Goal: Check status: Verify the current state of an ongoing process or item

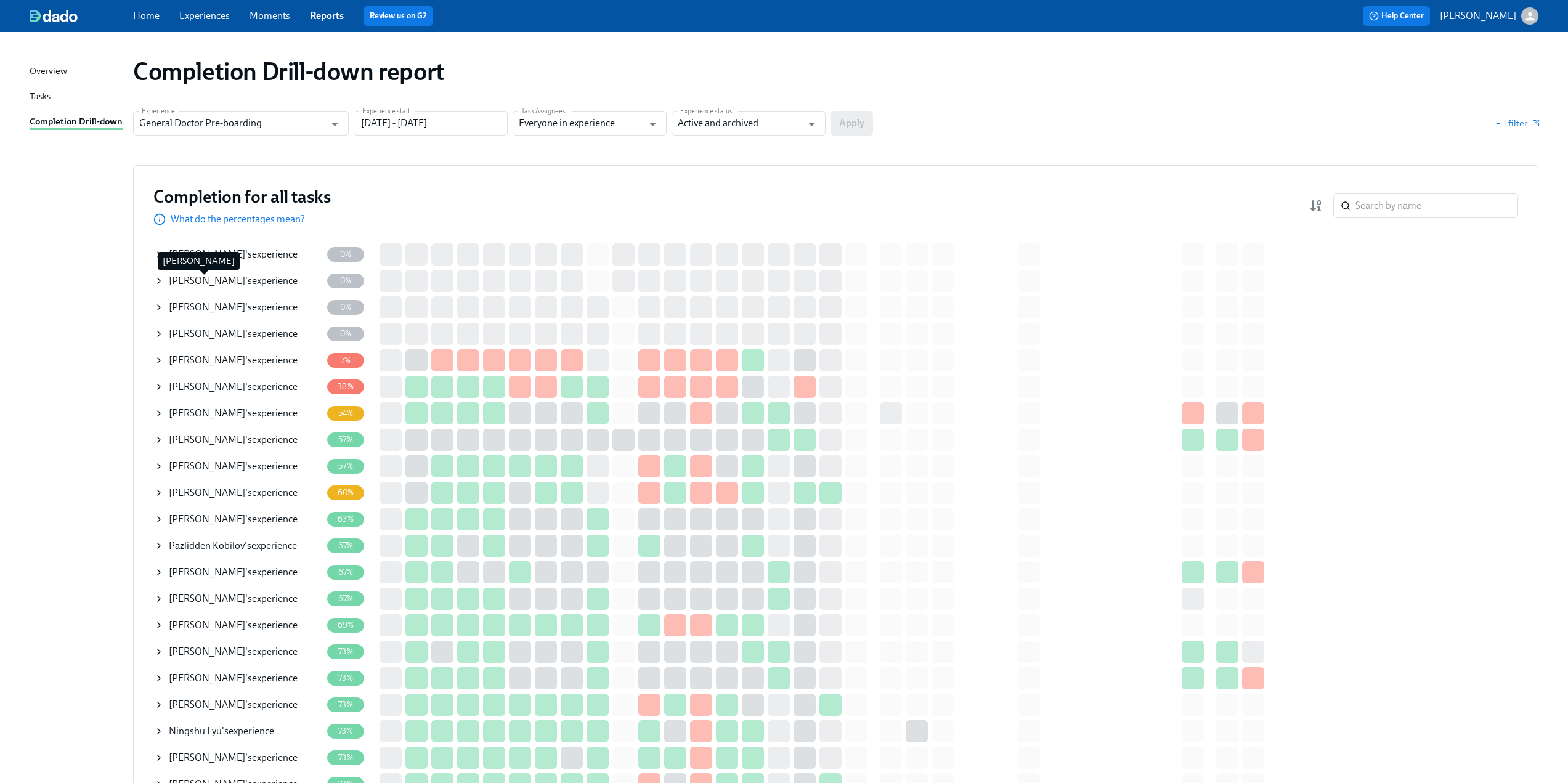
click at [183, 280] on span "[PERSON_NAME]" at bounding box center [207, 280] width 77 height 11
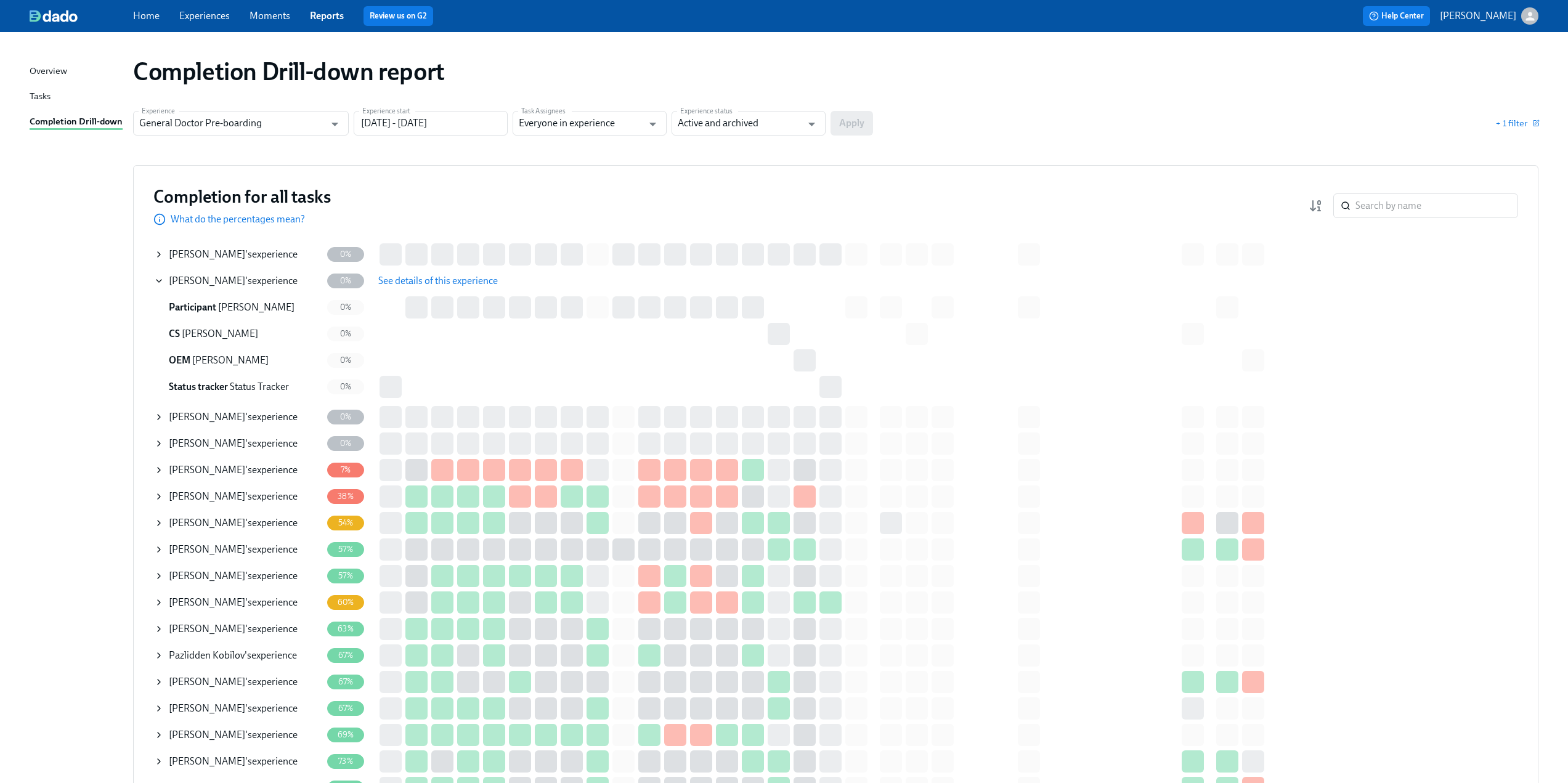
click at [413, 283] on span "See details of this experience" at bounding box center [438, 280] width 119 height 12
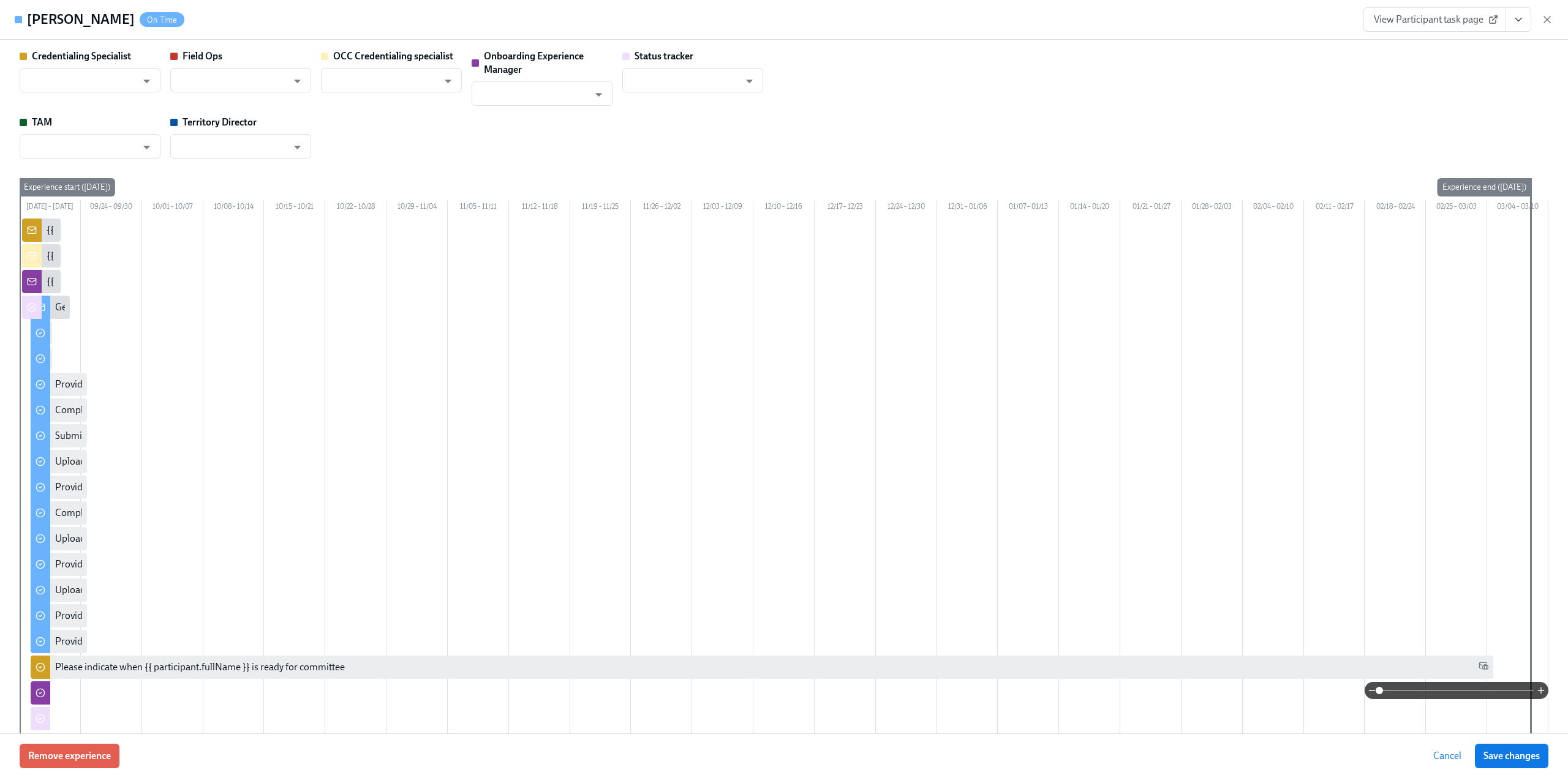
type input "[PERSON_NAME]"
type input "Status Tracker"
type input "[PERSON_NAME]"
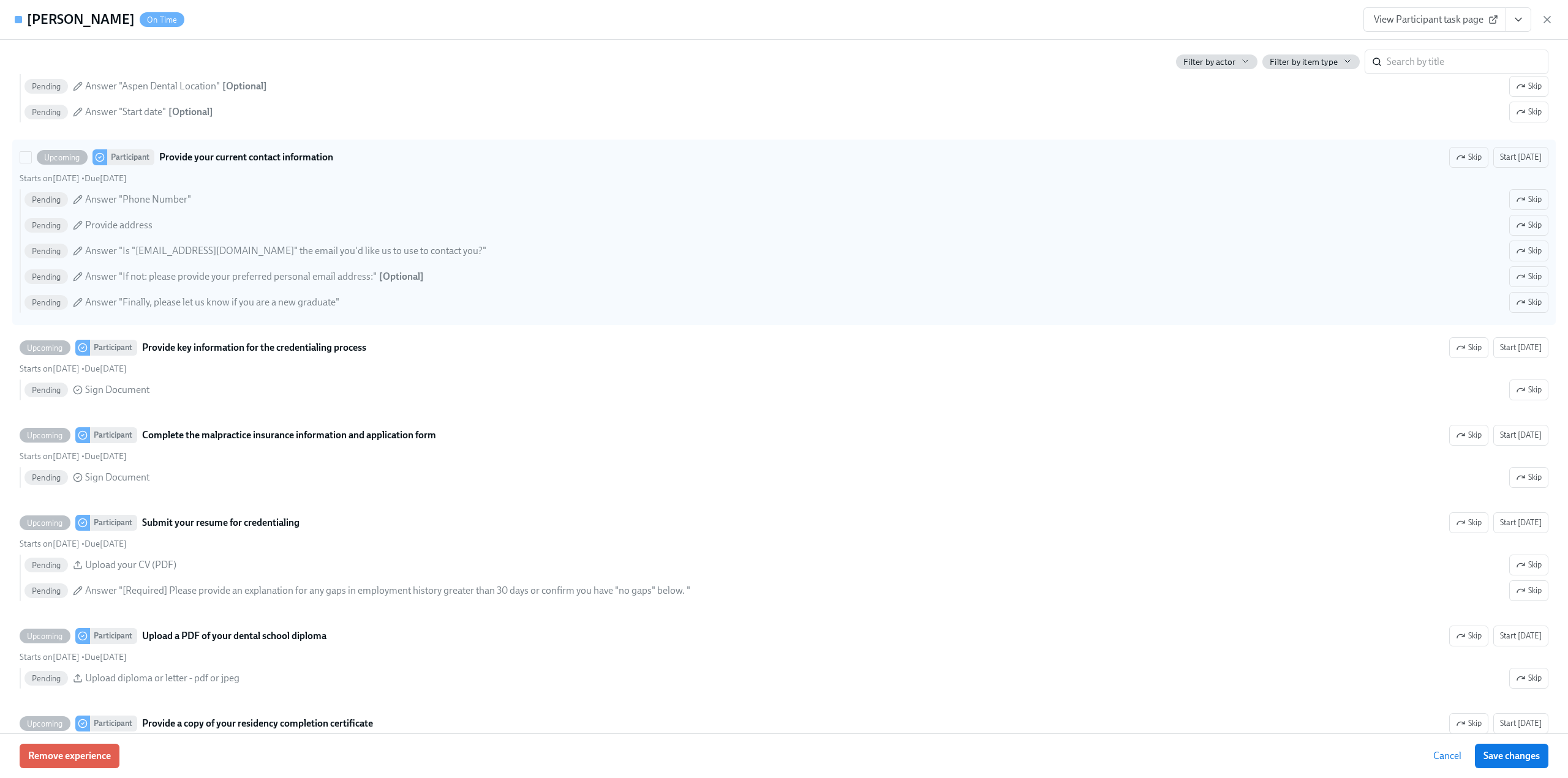
scroll to position [1408, 0]
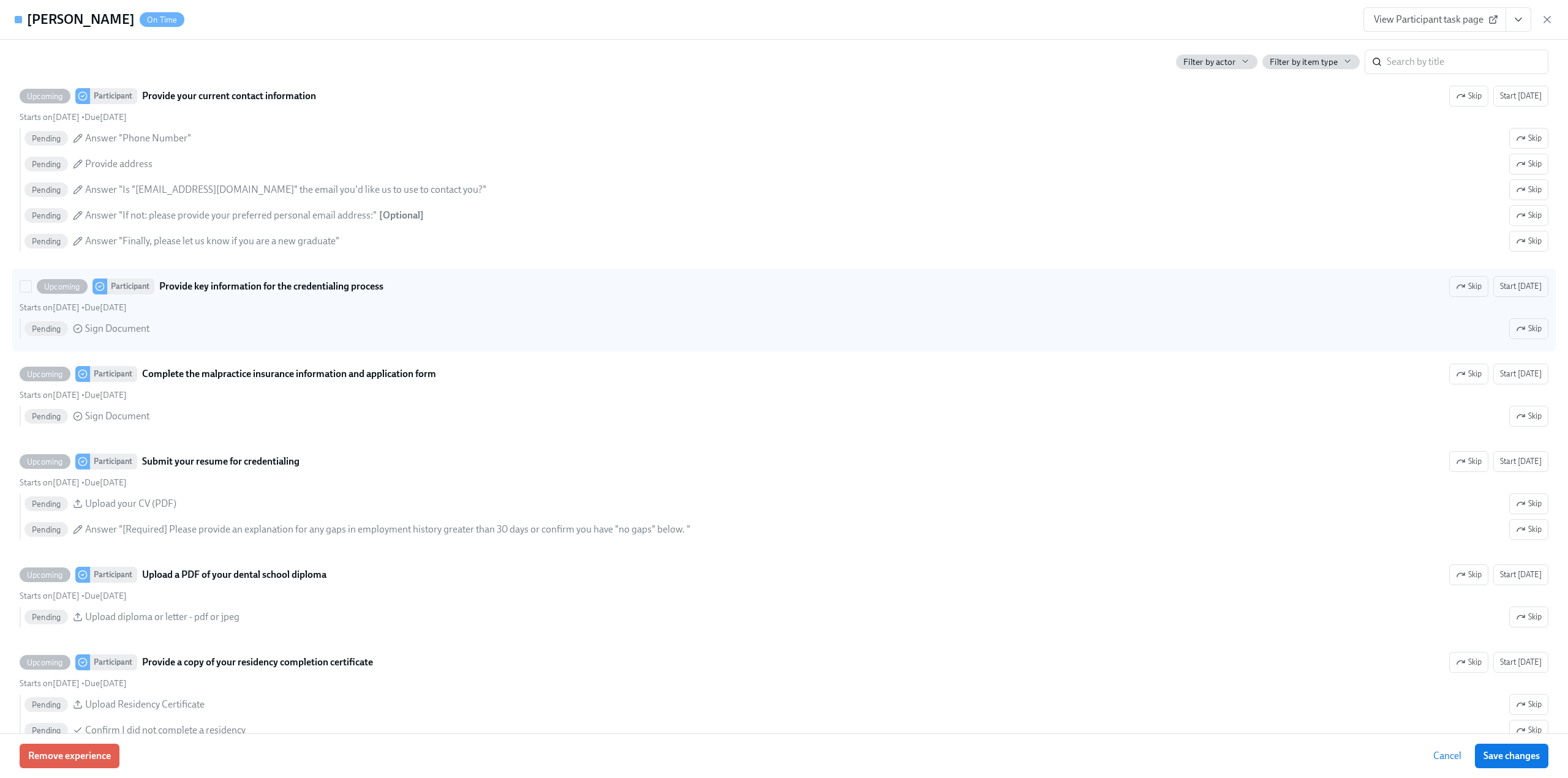
click at [1456, 291] on icon "button" at bounding box center [1460, 286] width 10 height 10
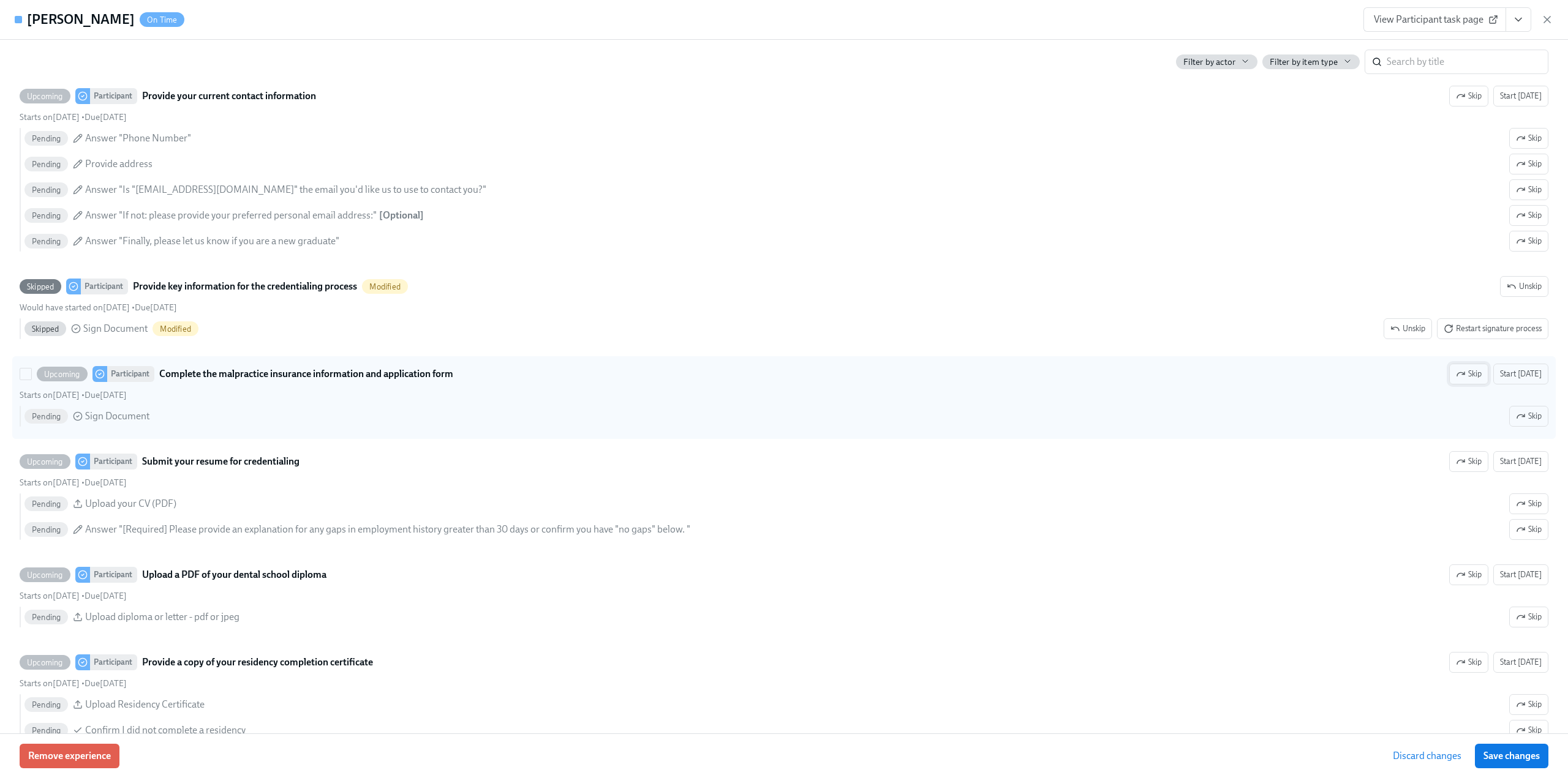
click at [1468, 380] on span "Skip" at bounding box center [1468, 374] width 26 height 12
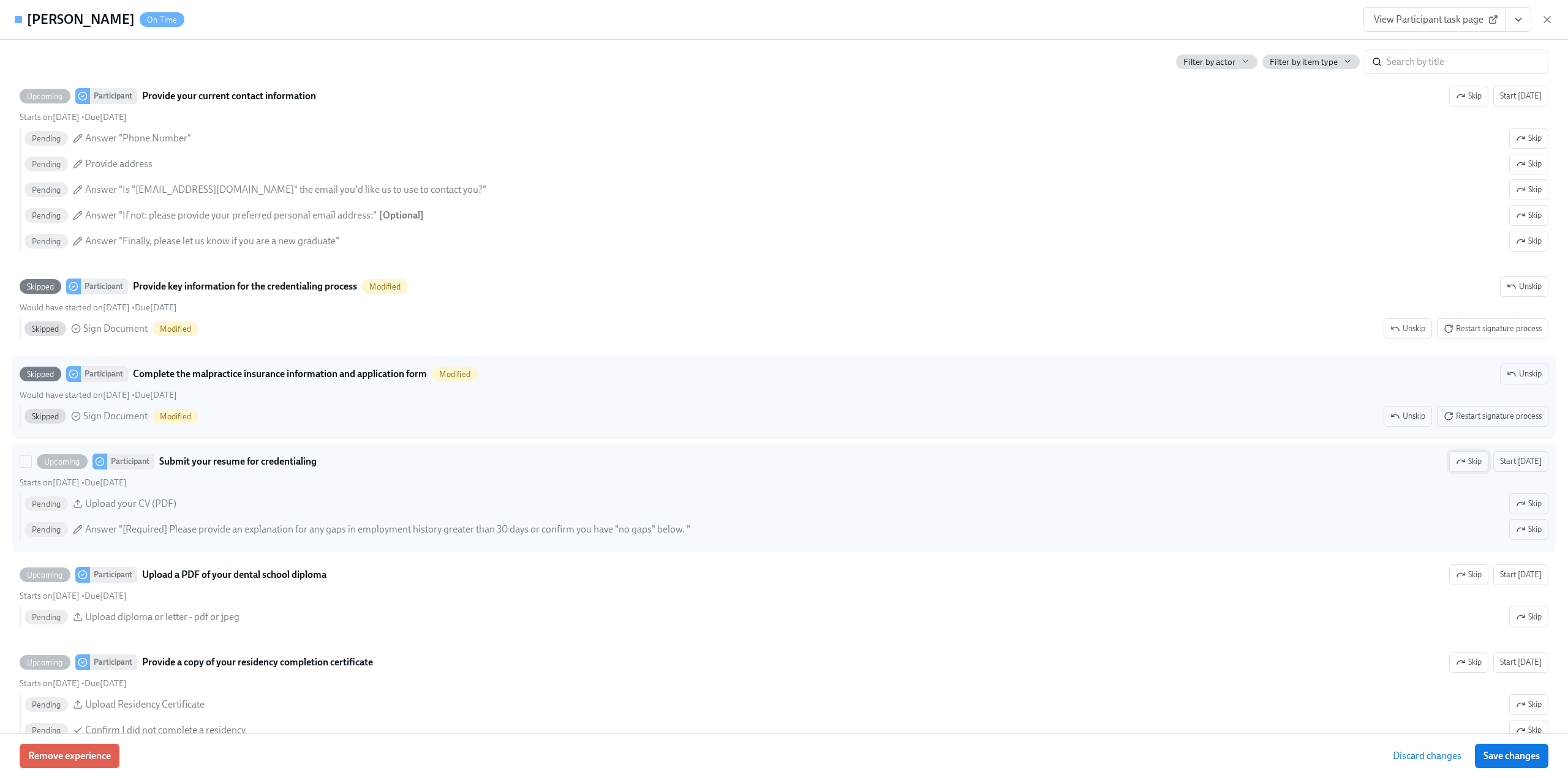
click at [1467, 468] on span "Skip" at bounding box center [1468, 461] width 26 height 12
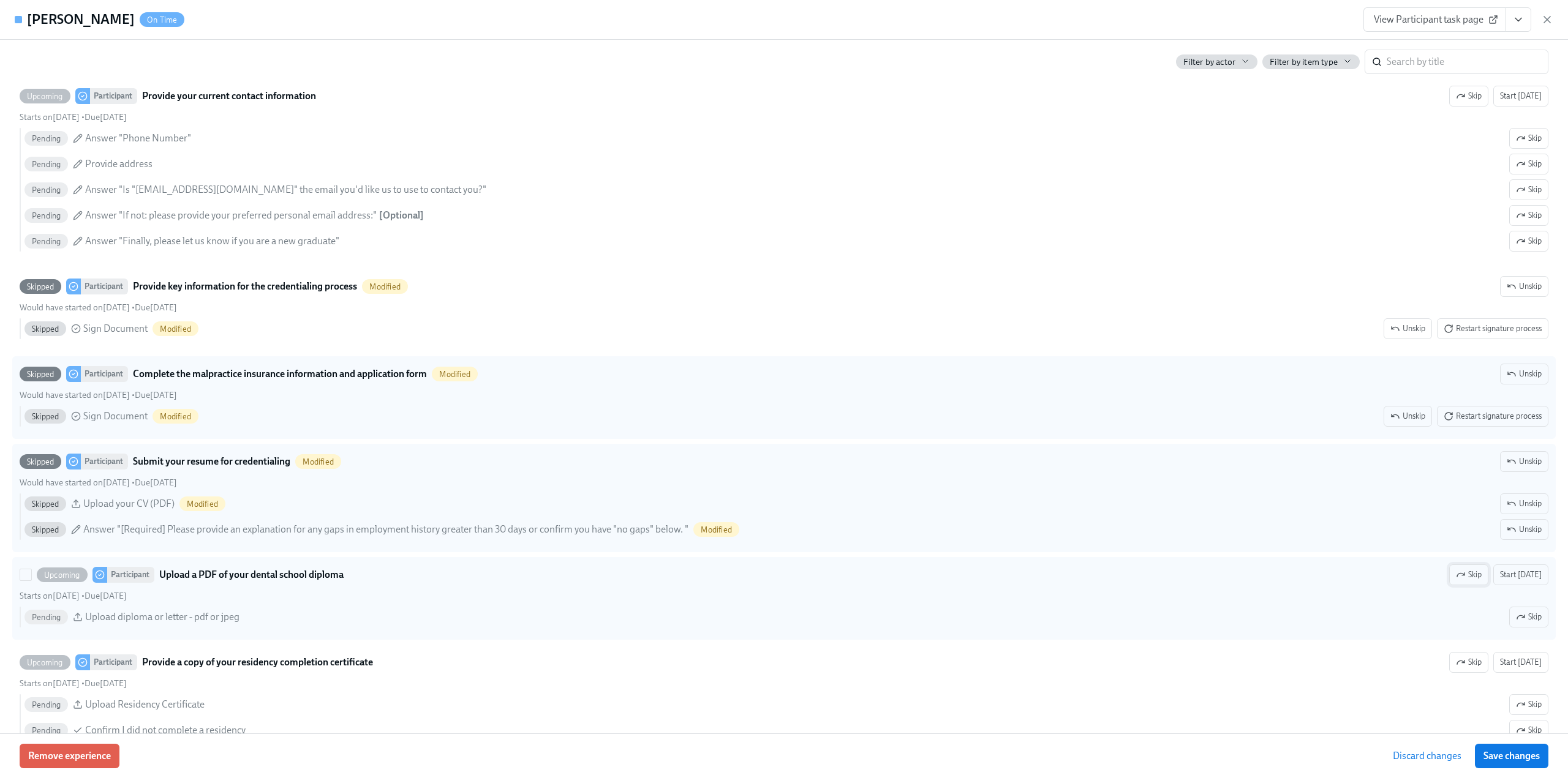
click at [1466, 581] on button "Skip" at bounding box center [1469, 575] width 39 height 21
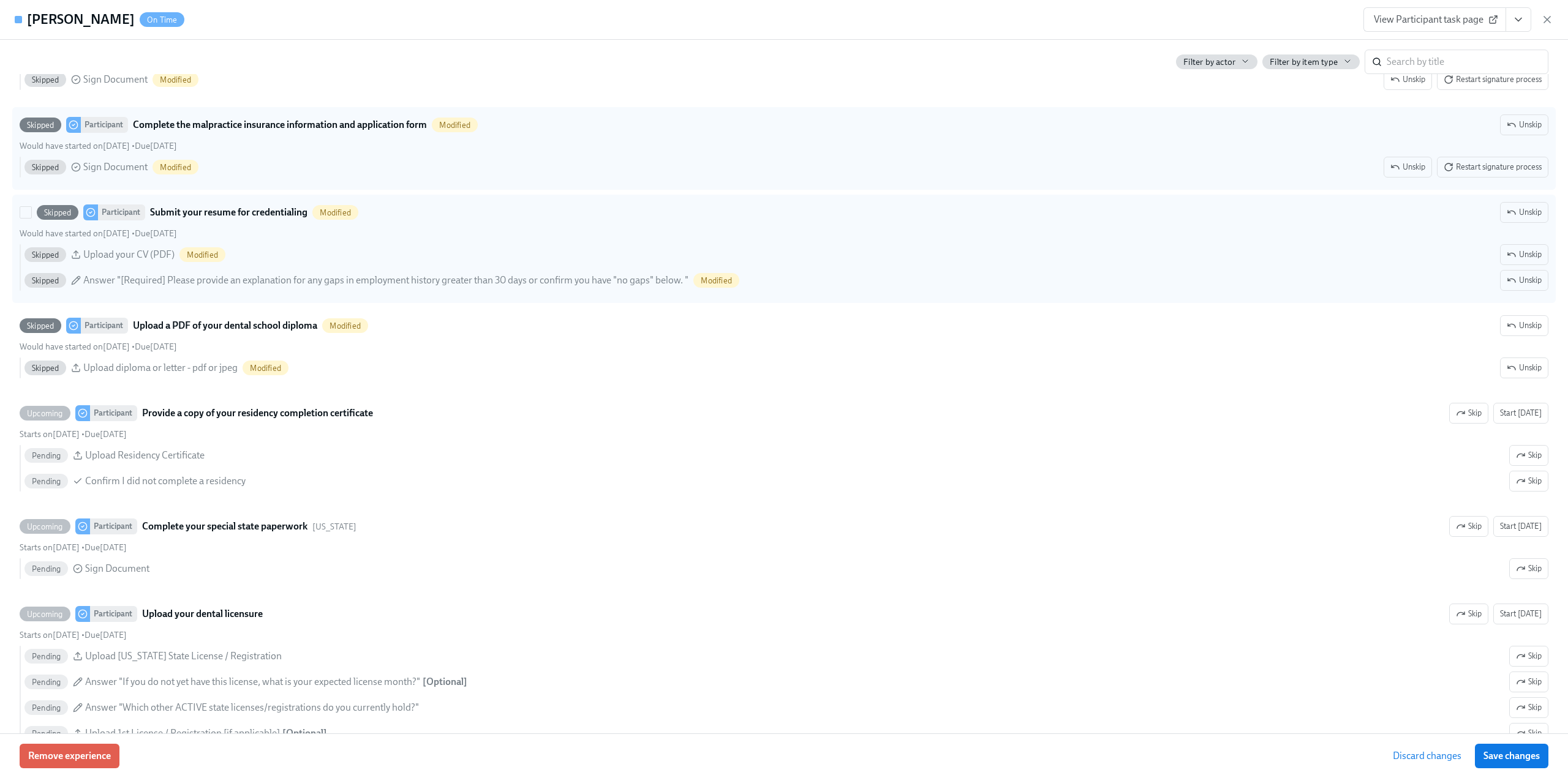
scroll to position [1714, 0]
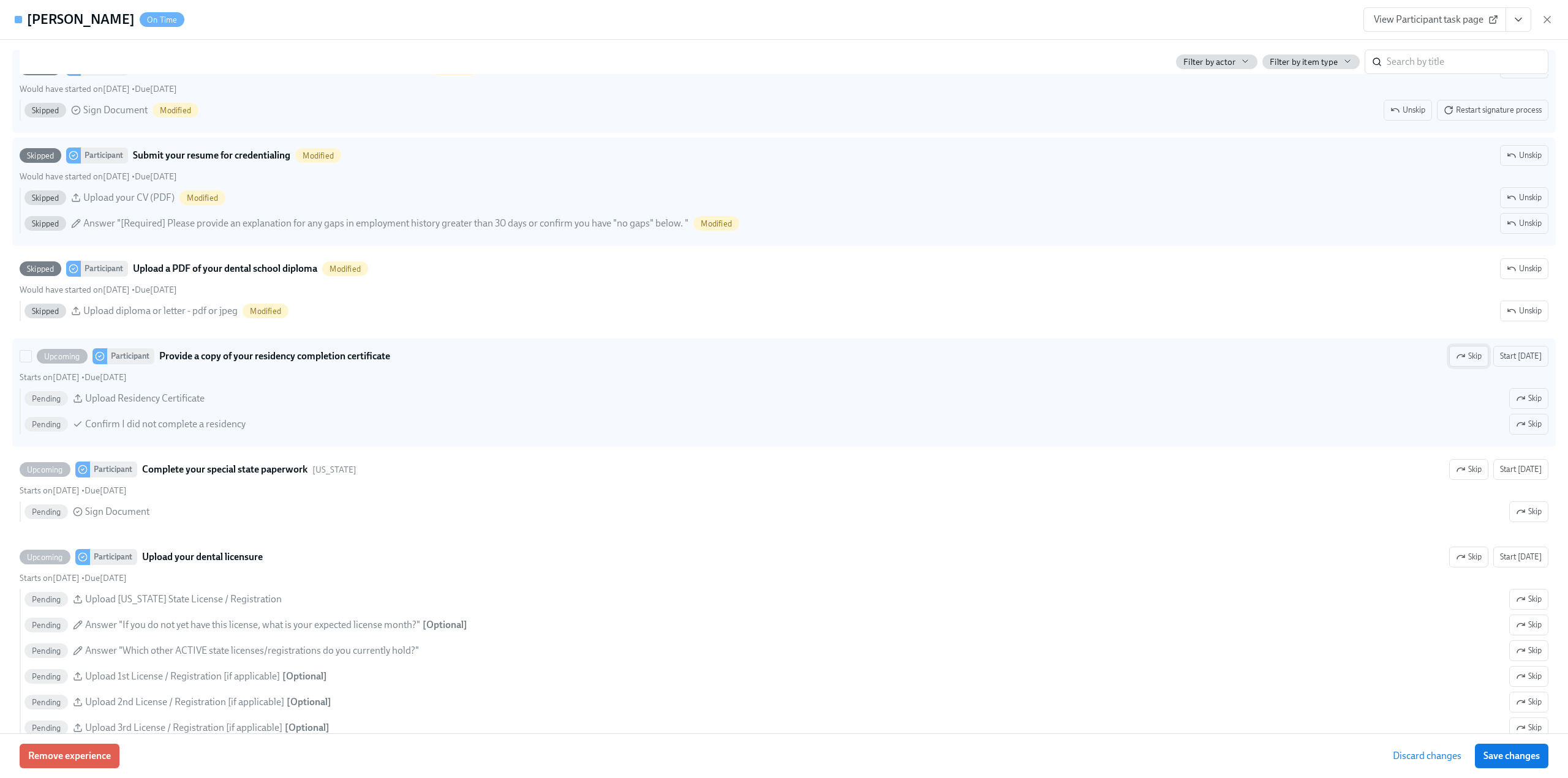
click at [1468, 362] on span "Skip" at bounding box center [1468, 356] width 26 height 12
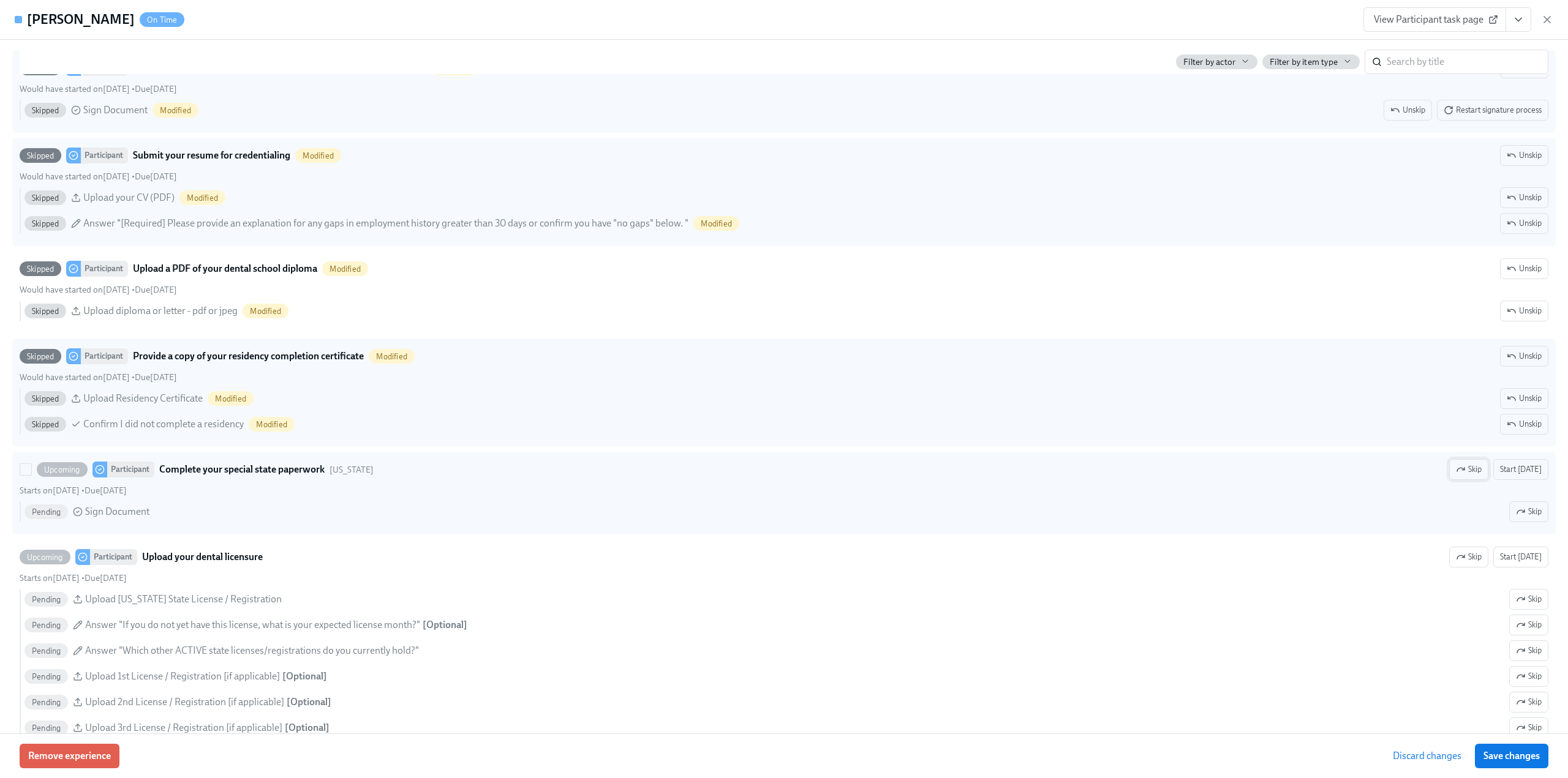
click at [1463, 476] on span "Skip" at bounding box center [1468, 469] width 26 height 12
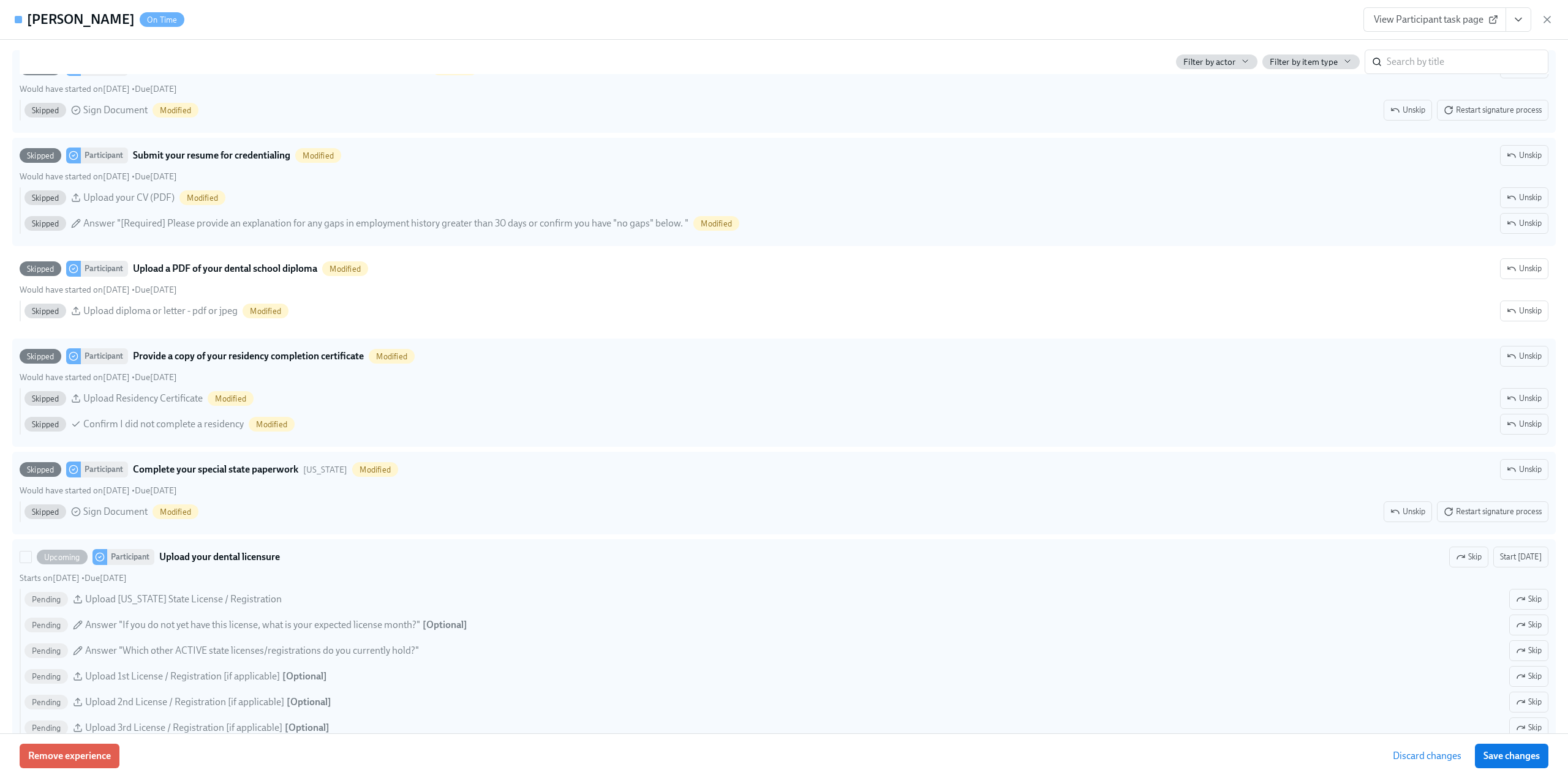
drag, startPoint x: 1460, startPoint y: 570, endPoint x: 1433, endPoint y: 570, distance: 27.0
click at [1460, 562] on icon "button" at bounding box center [1460, 557] width 10 height 10
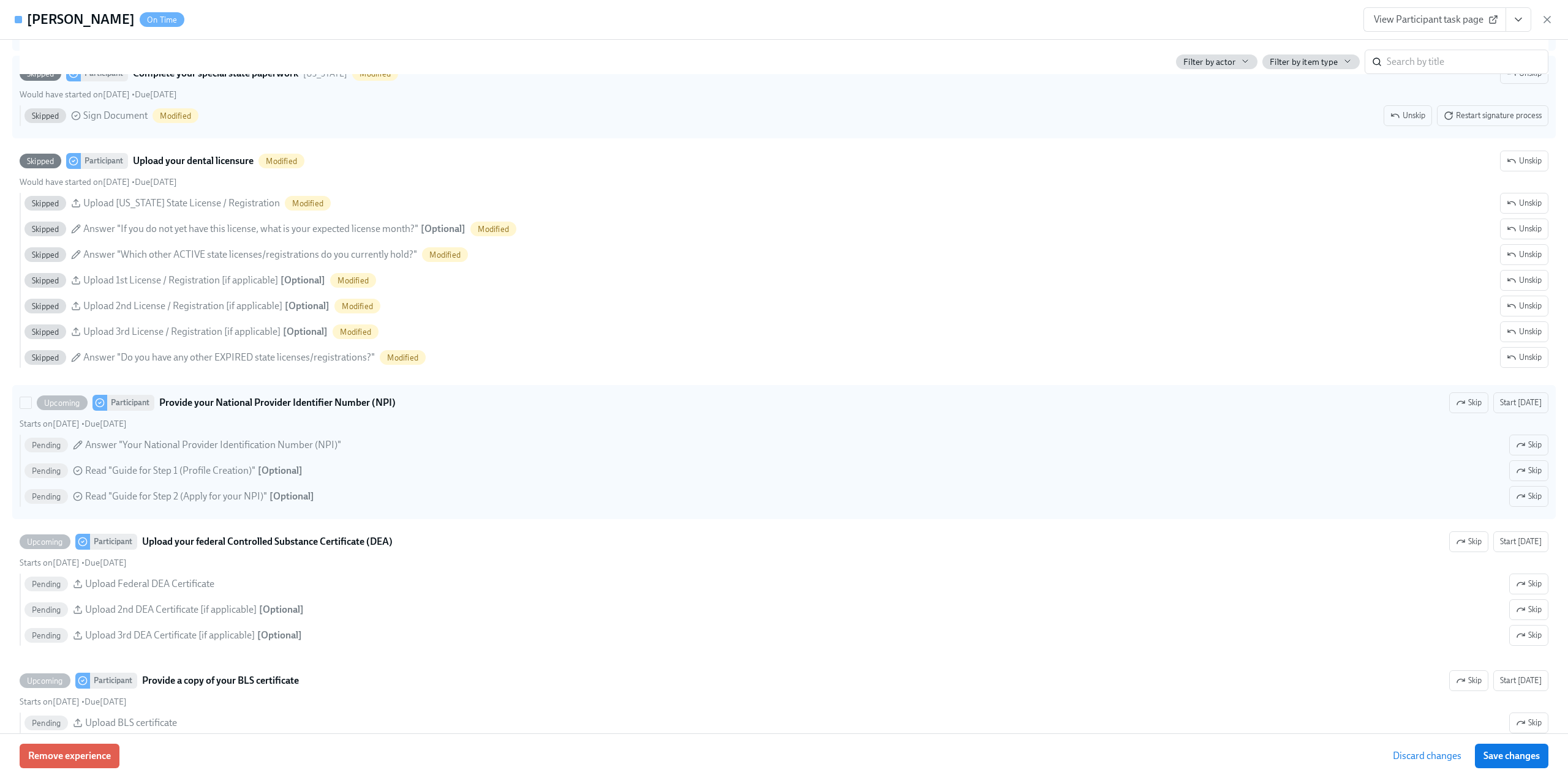
scroll to position [2143, 0]
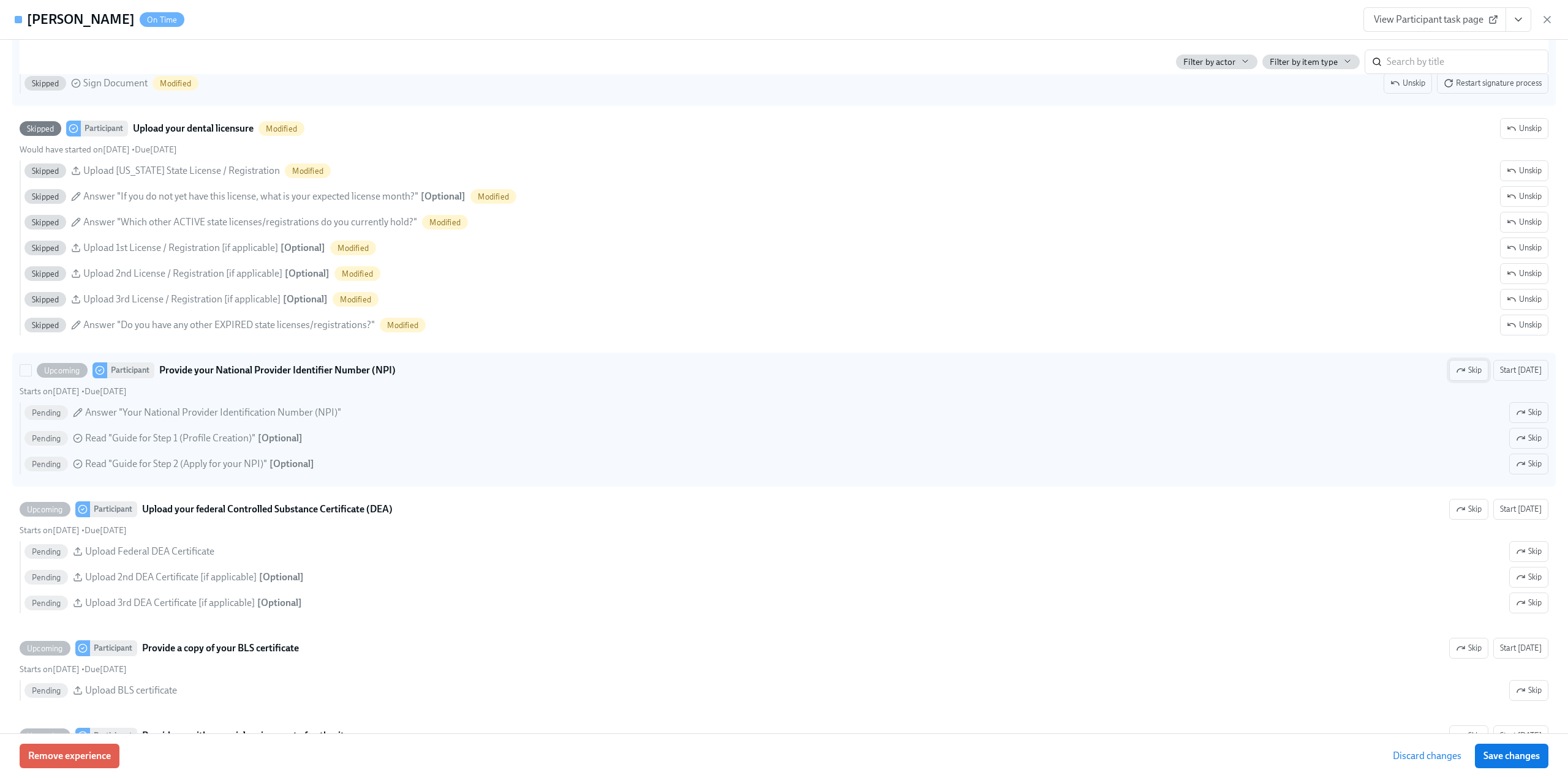
click at [1463, 376] on span "Skip" at bounding box center [1468, 370] width 26 height 12
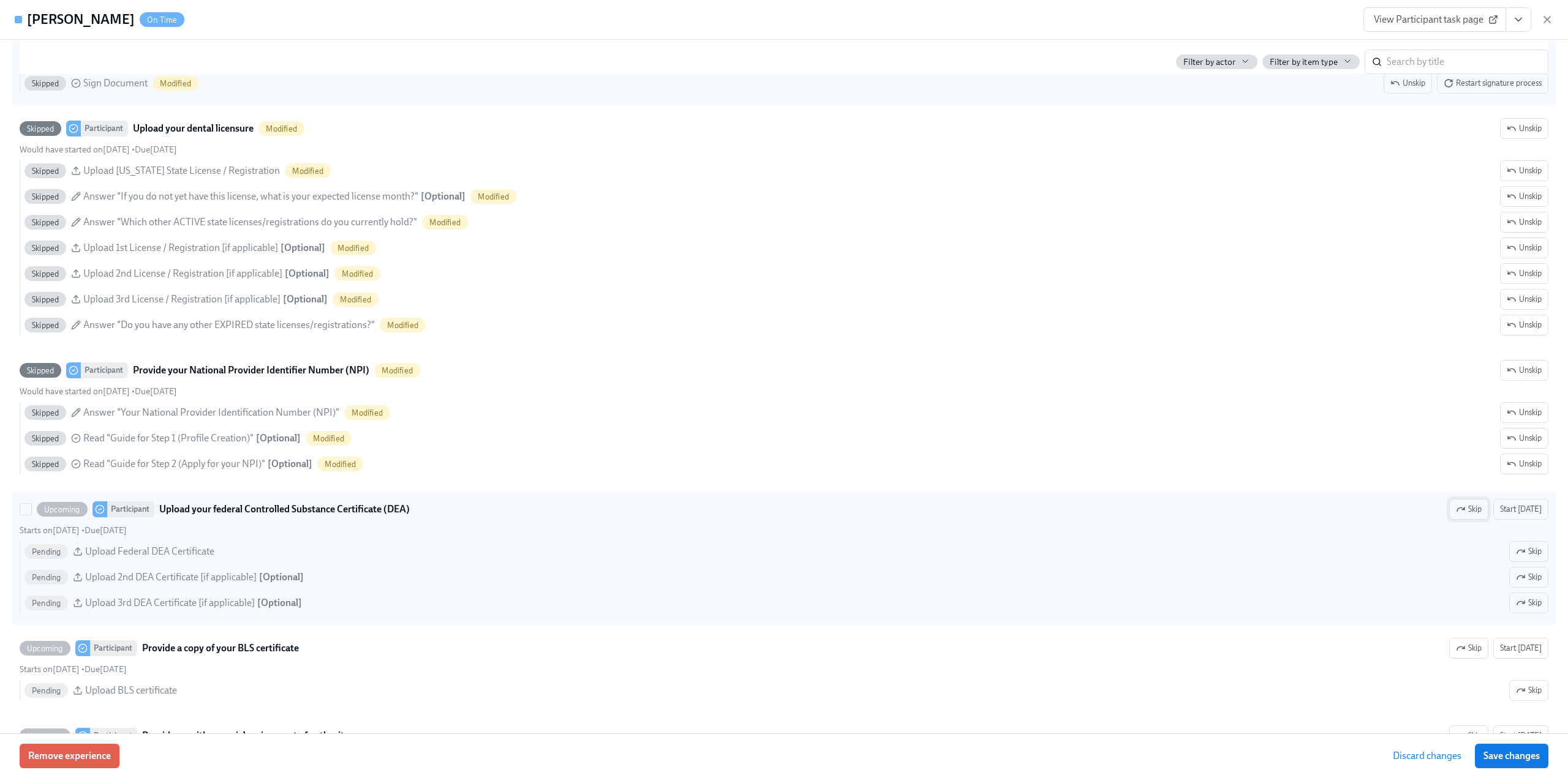
click at [1461, 515] on span "Skip" at bounding box center [1468, 509] width 26 height 12
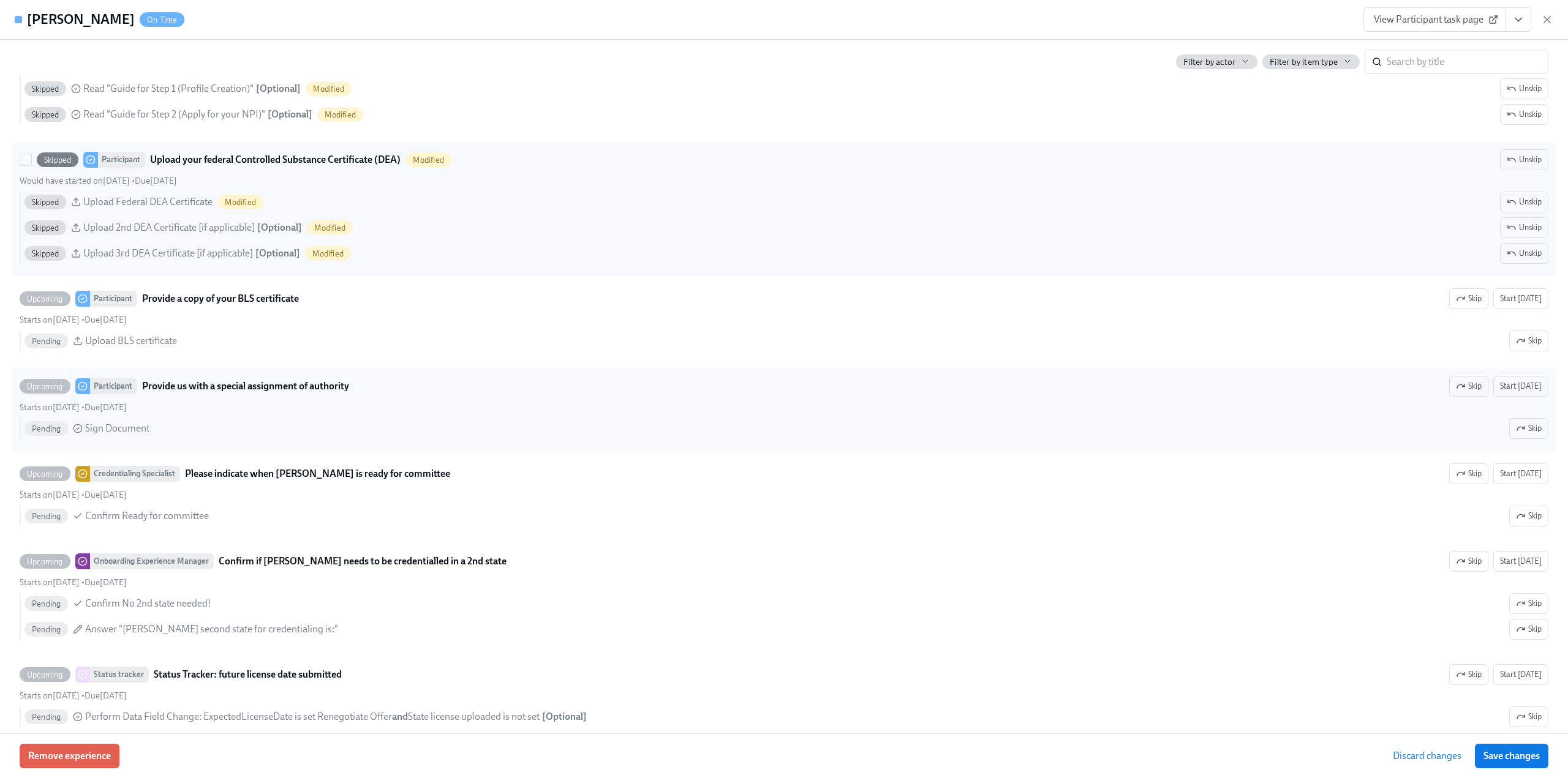
scroll to position [2510, 0]
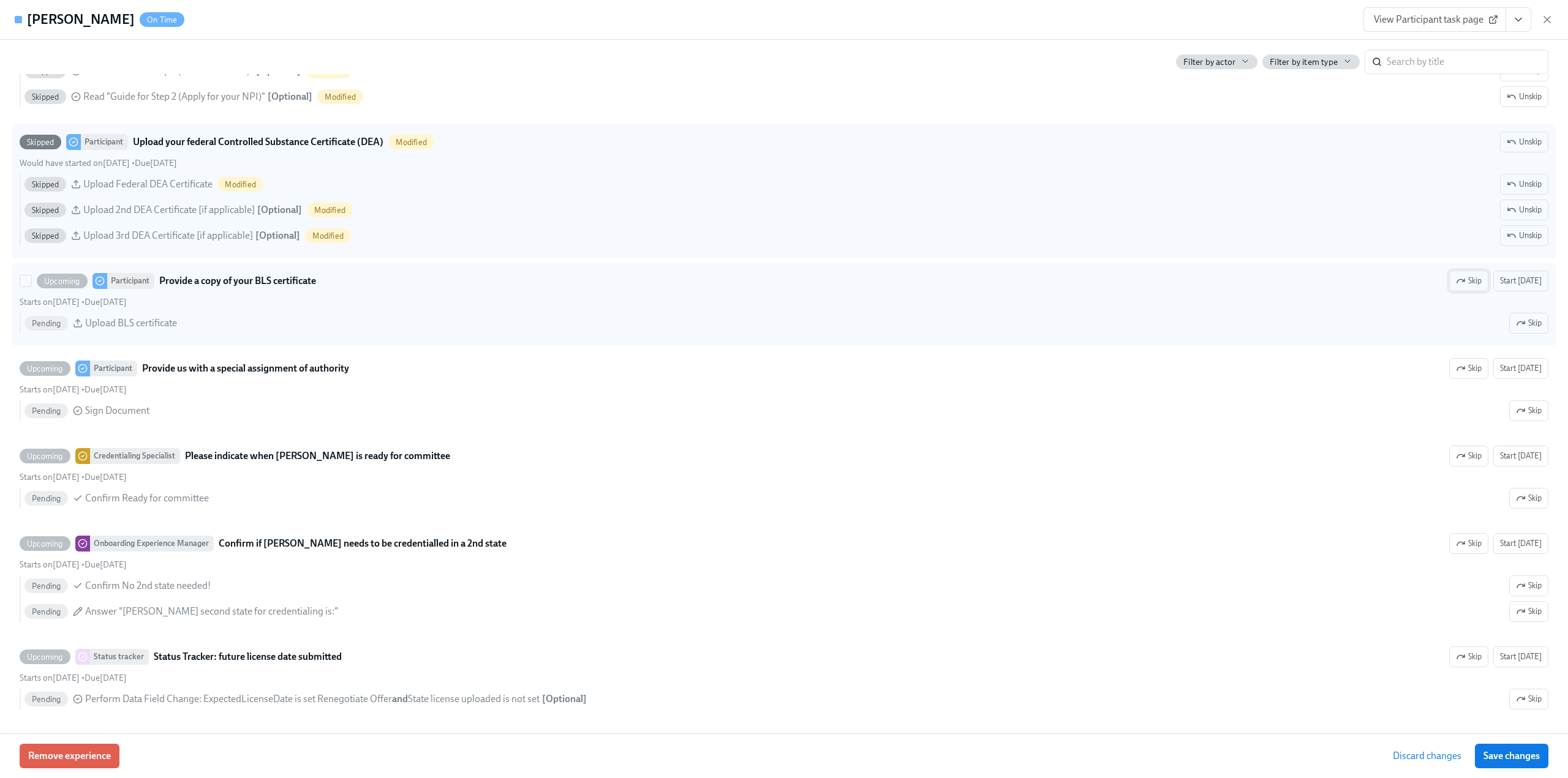
click at [1449, 291] on button "Skip" at bounding box center [1469, 280] width 39 height 21
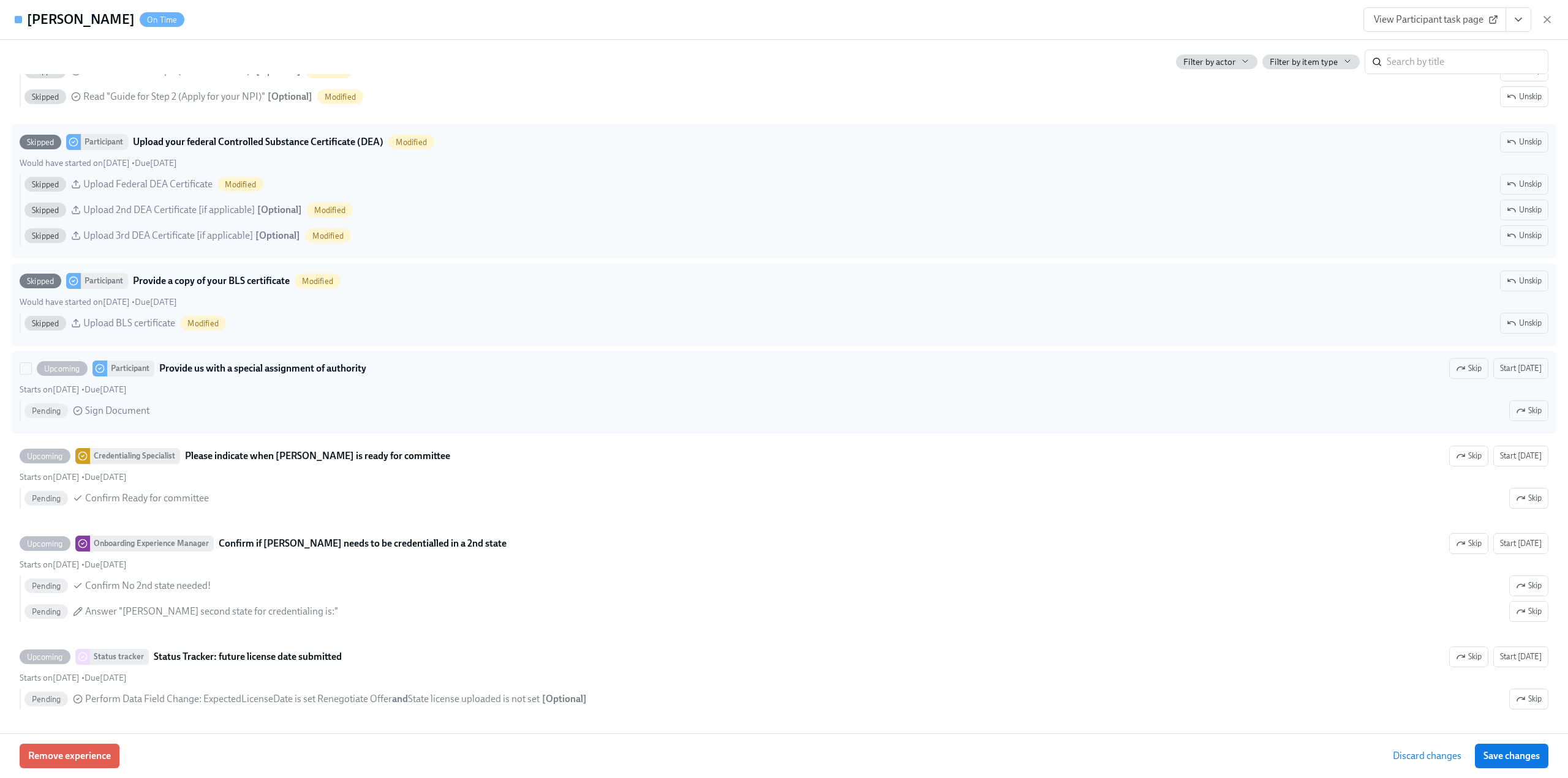
click at [1469, 374] on span "Skip" at bounding box center [1468, 368] width 26 height 12
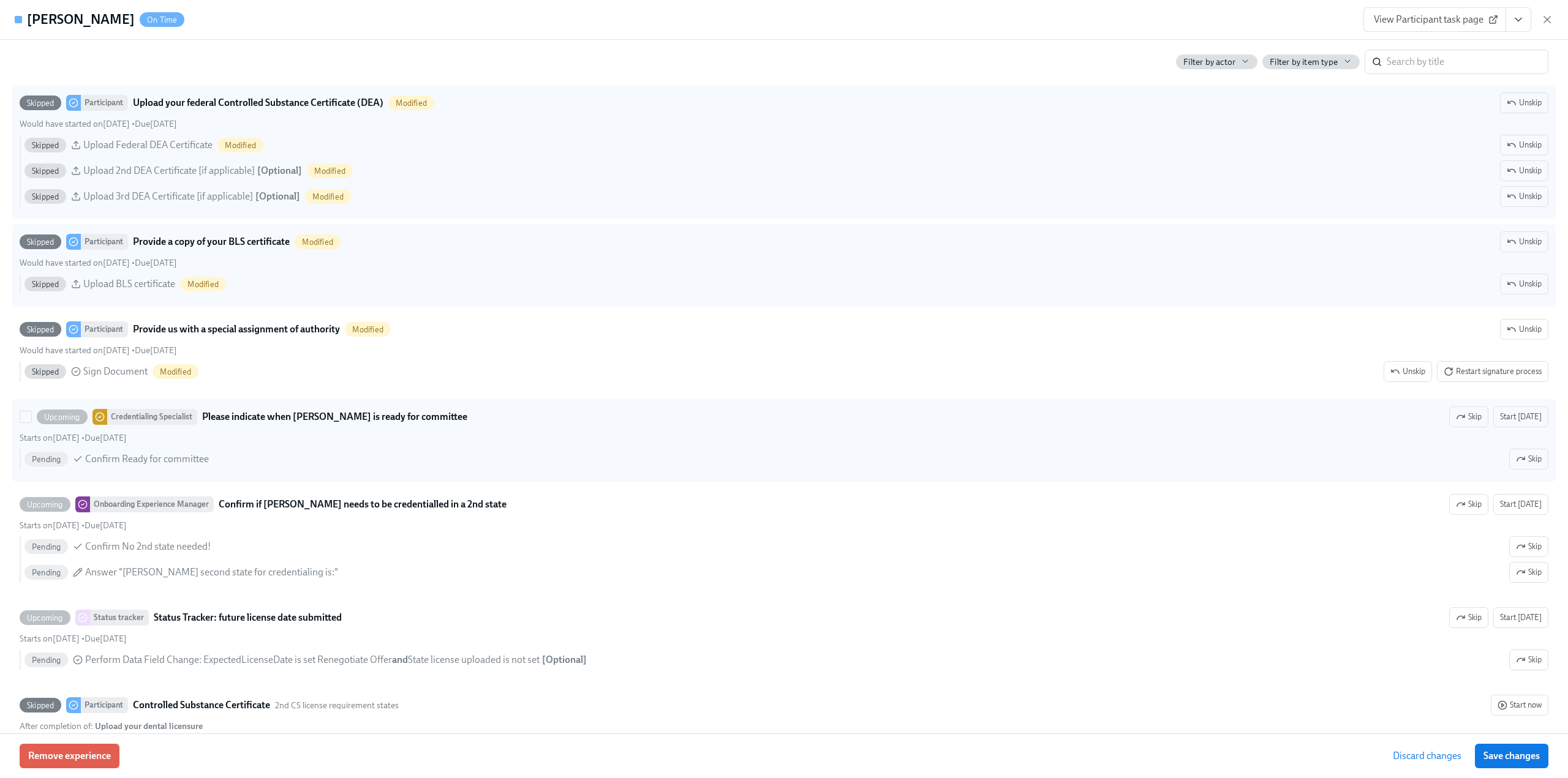
scroll to position [2571, 0]
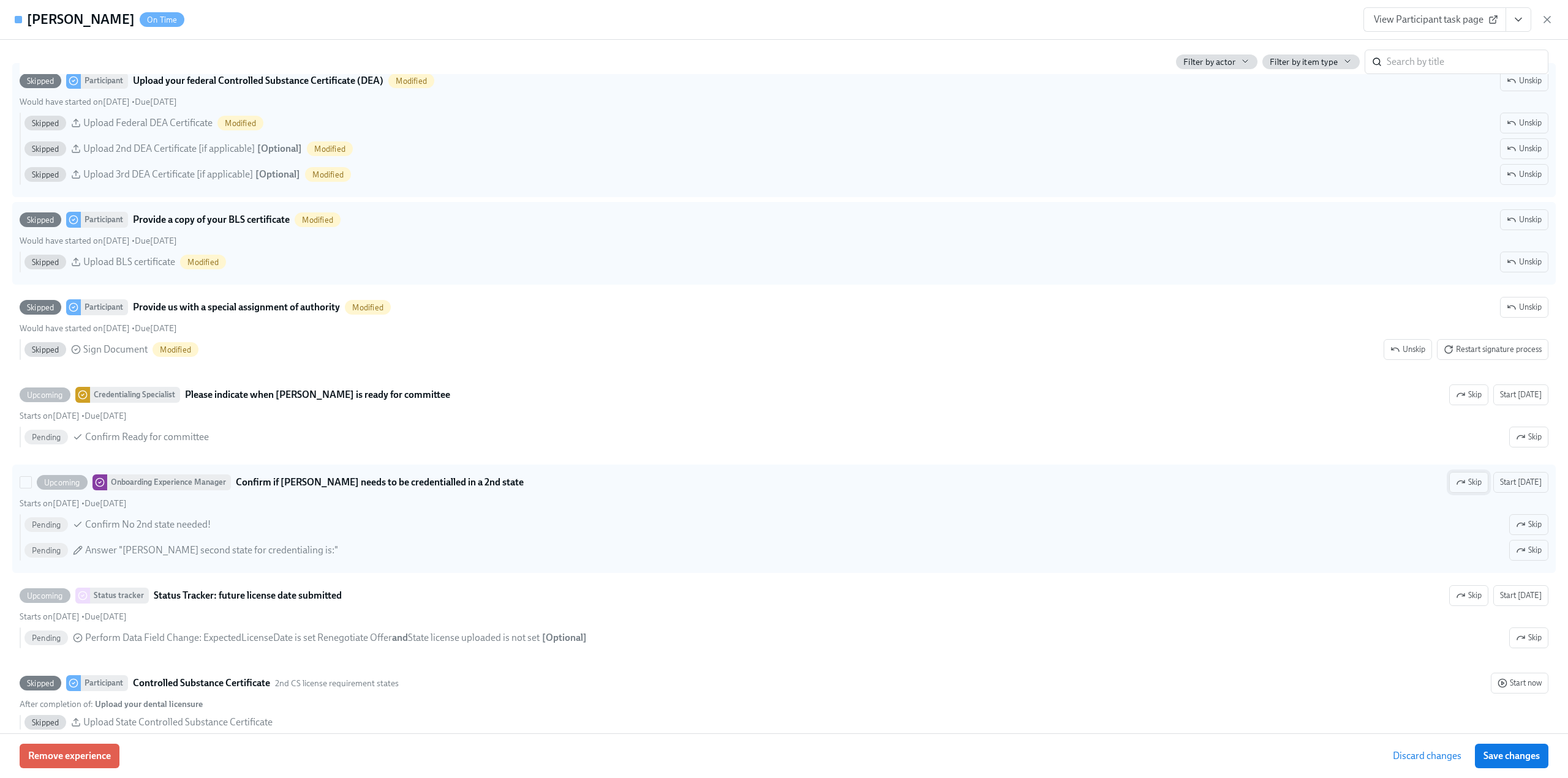
click at [1475, 489] on span "Skip" at bounding box center [1468, 482] width 26 height 12
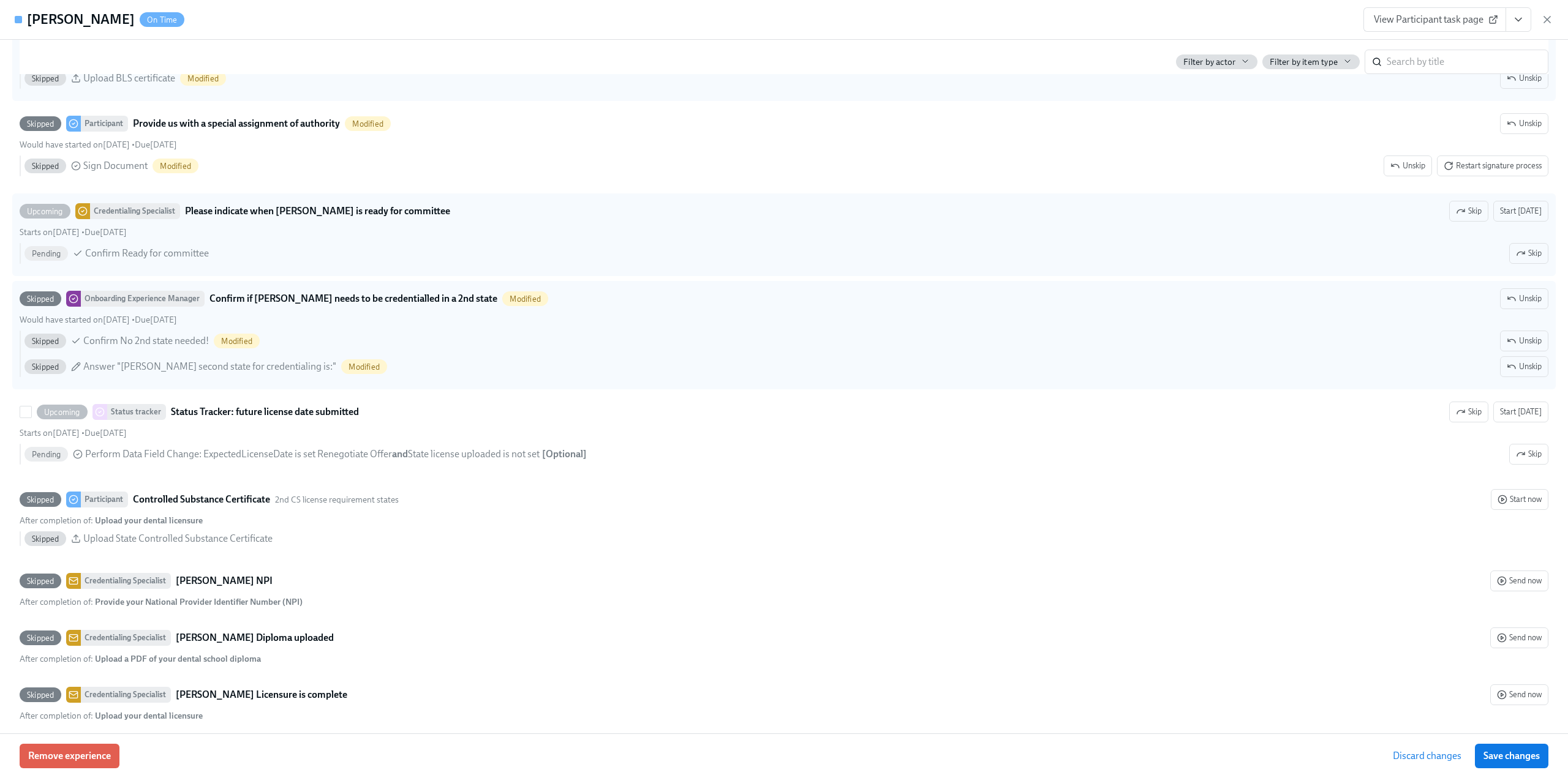
scroll to position [2816, 0]
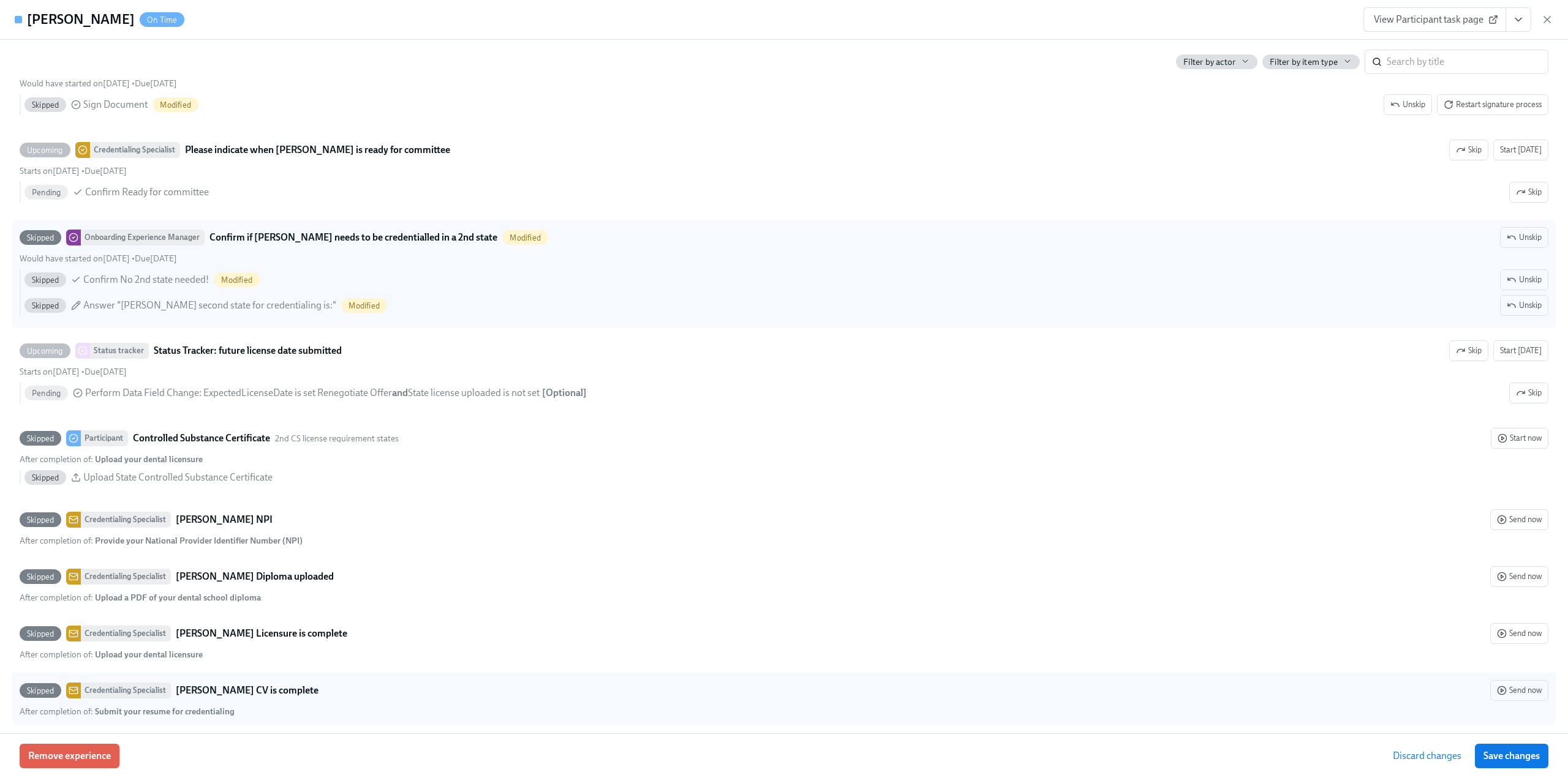
drag, startPoint x: 1533, startPoint y: 762, endPoint x: 1463, endPoint y: 723, distance: 80.1
click at [1533, 762] on button "Save changes" at bounding box center [1512, 756] width 74 height 25
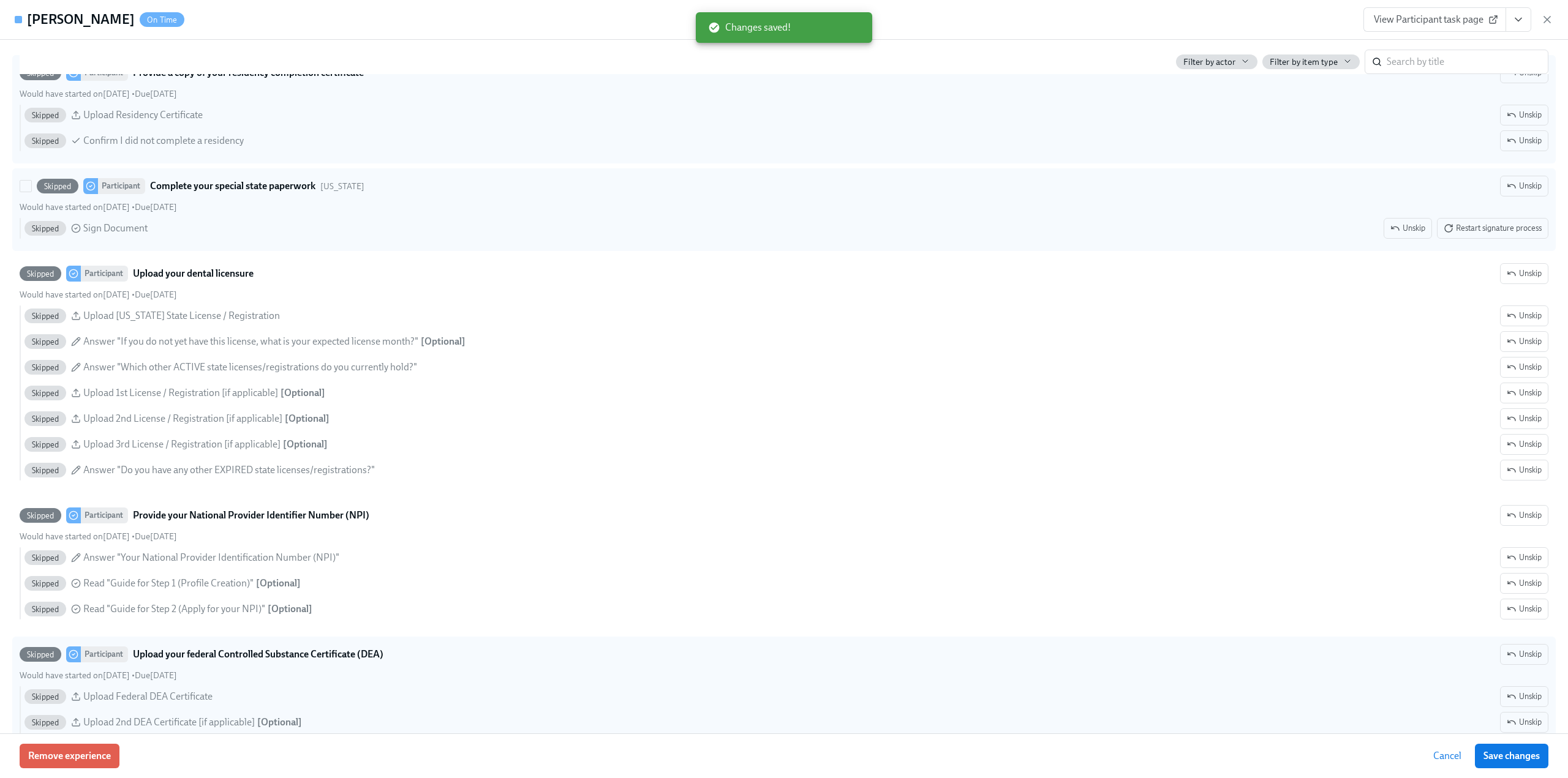
scroll to position [1836, 0]
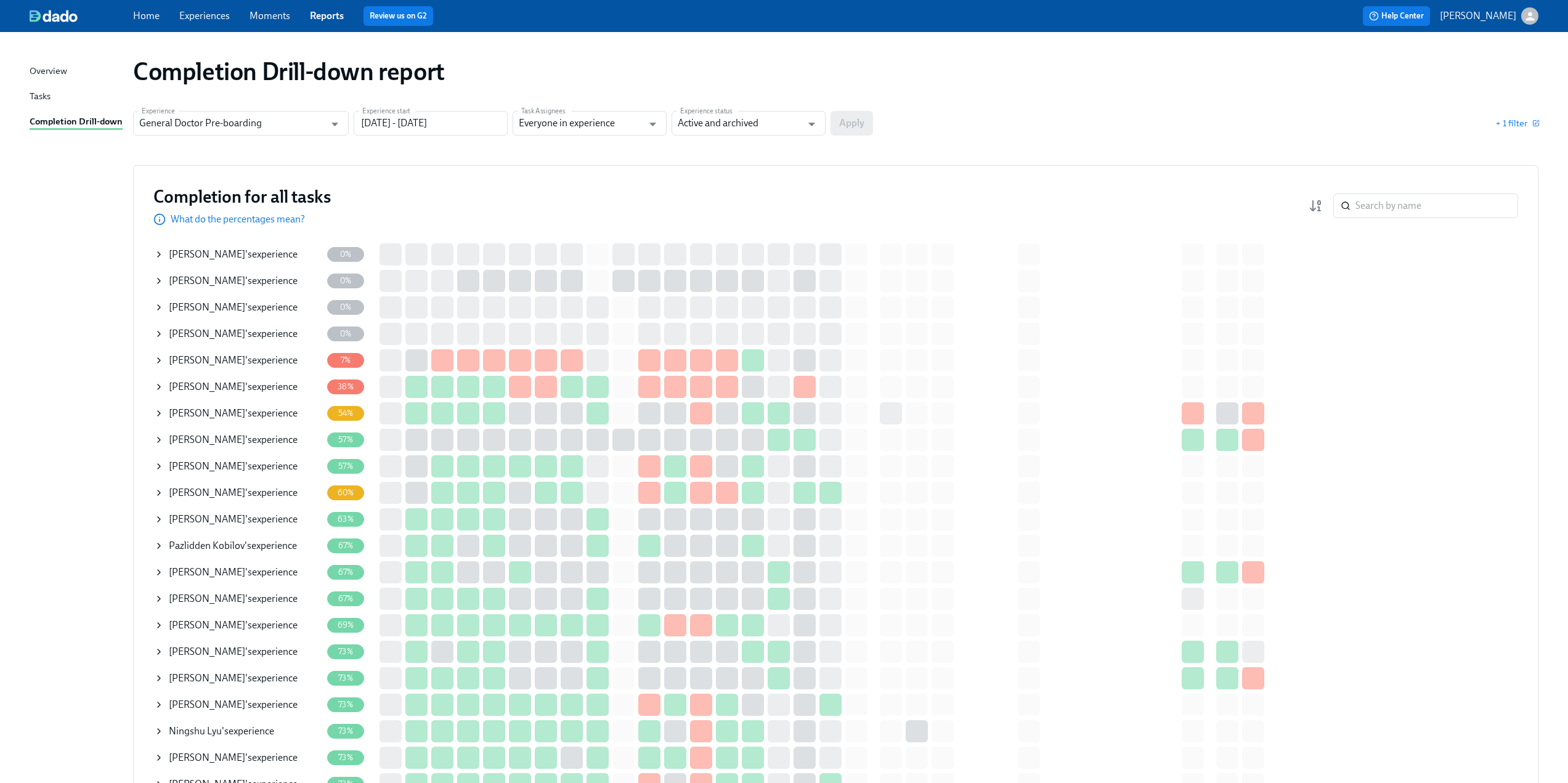
click at [201, 256] on span "[PERSON_NAME]" at bounding box center [207, 254] width 77 height 11
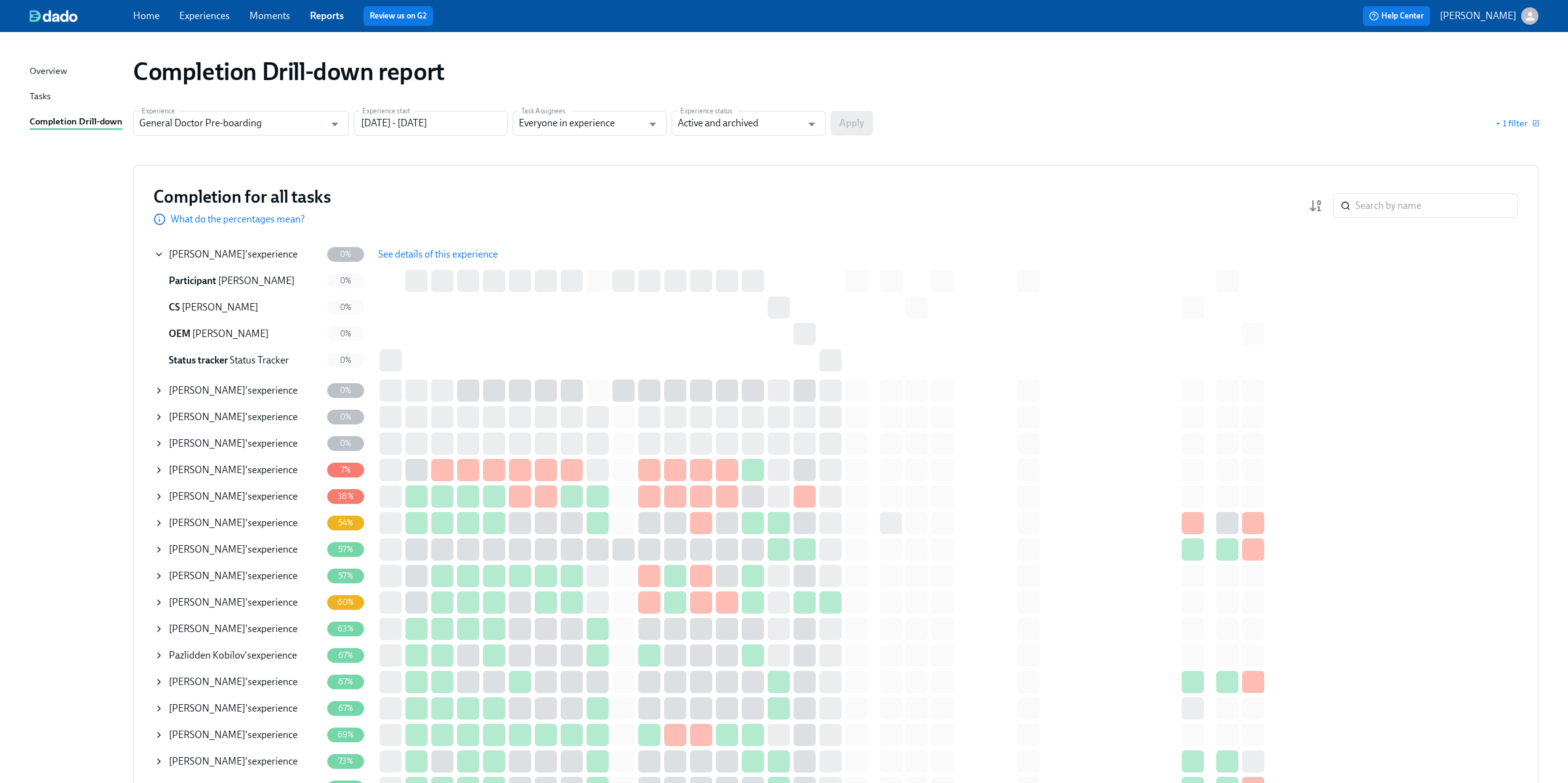
click at [201, 256] on span "[PERSON_NAME]" at bounding box center [207, 254] width 77 height 11
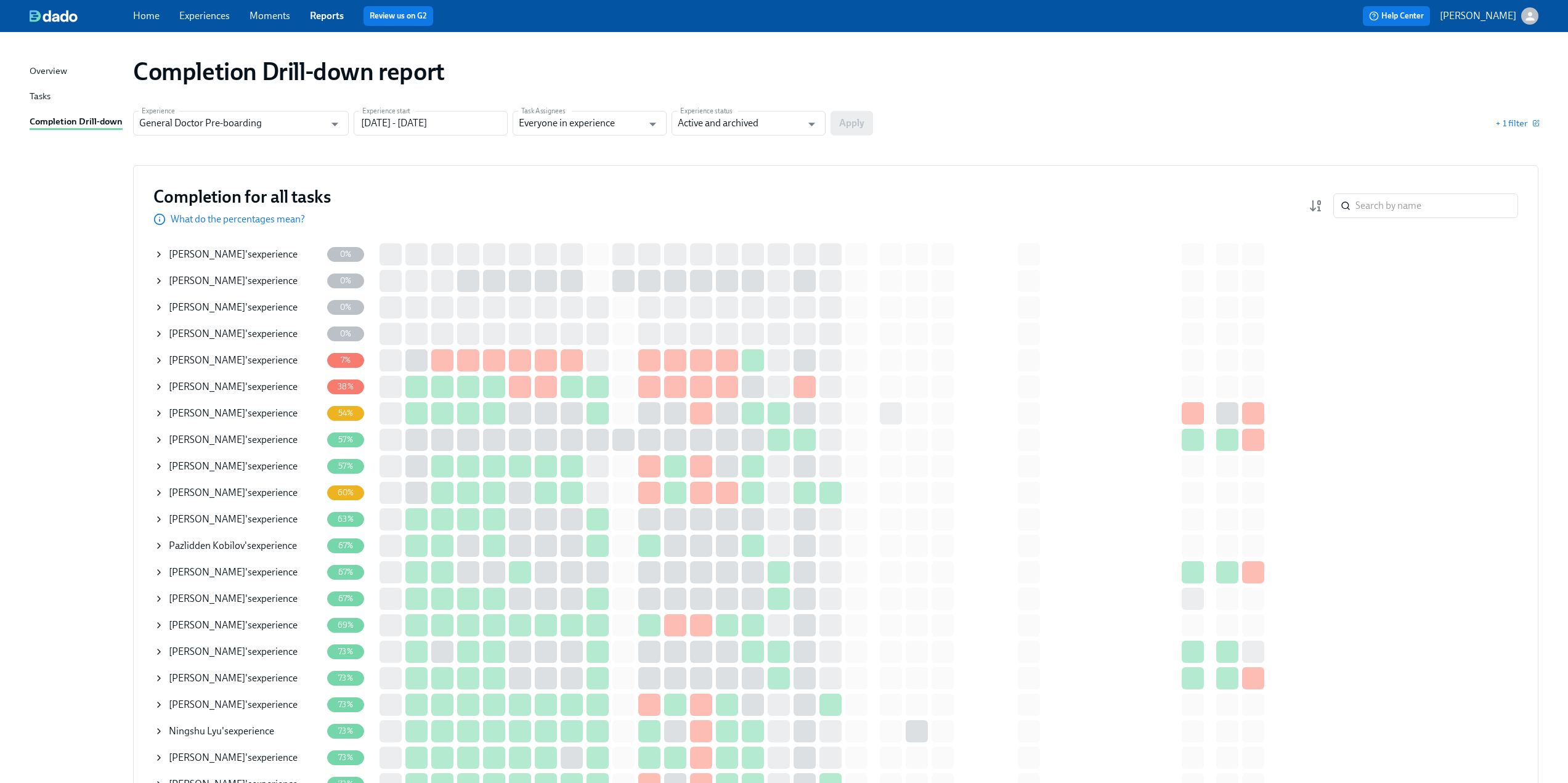
drag, startPoint x: 102, startPoint y: 268, endPoint x: 114, endPoint y: 257, distance: 16.3
click at [180, 252] on span "[PERSON_NAME]" at bounding box center [207, 254] width 77 height 11
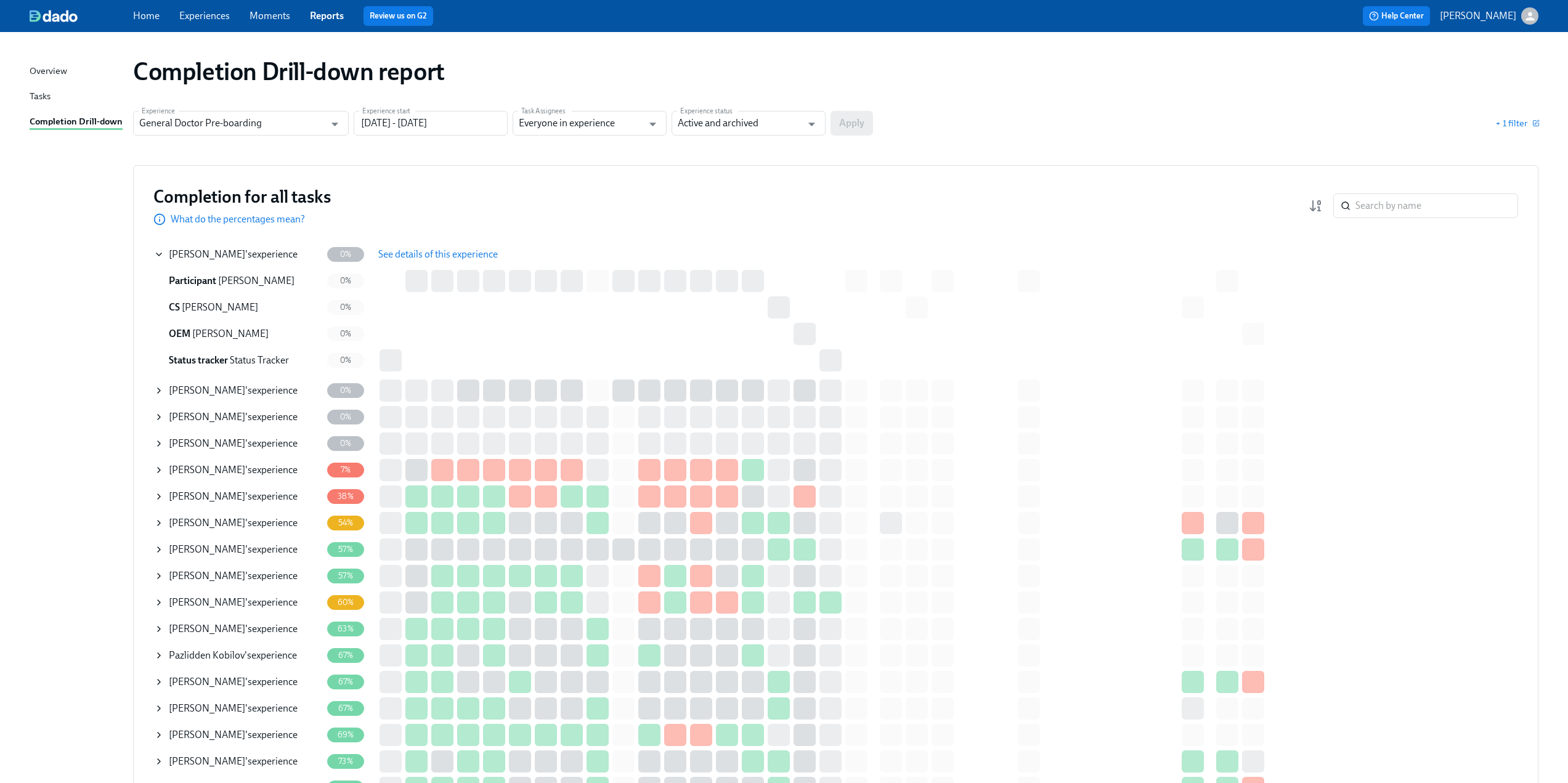
click at [416, 252] on span "See details of this experience" at bounding box center [438, 254] width 119 height 12
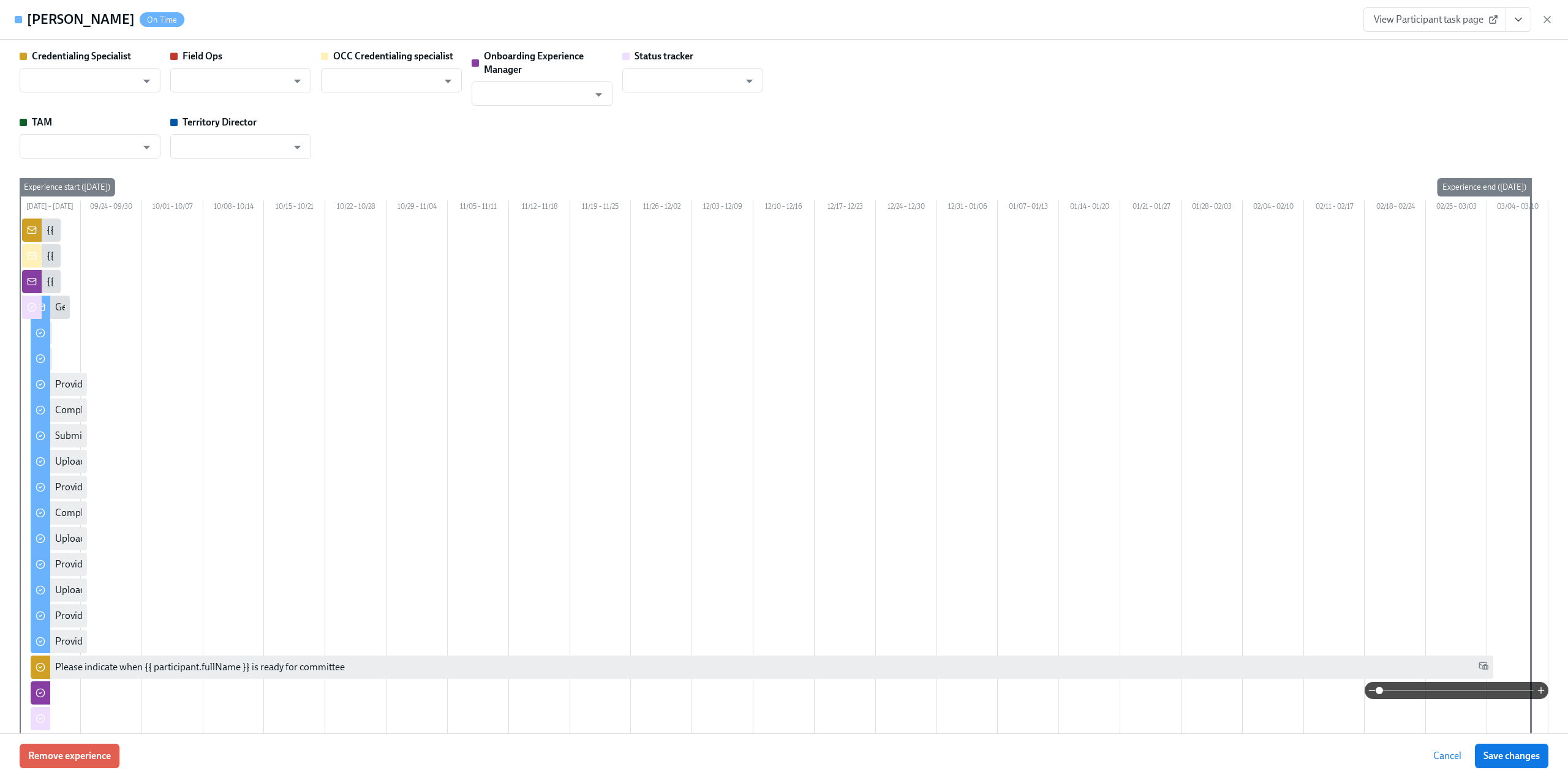
type input "[PERSON_NAME]"
type input "Status Tracker"
type input "Ashley Malley"
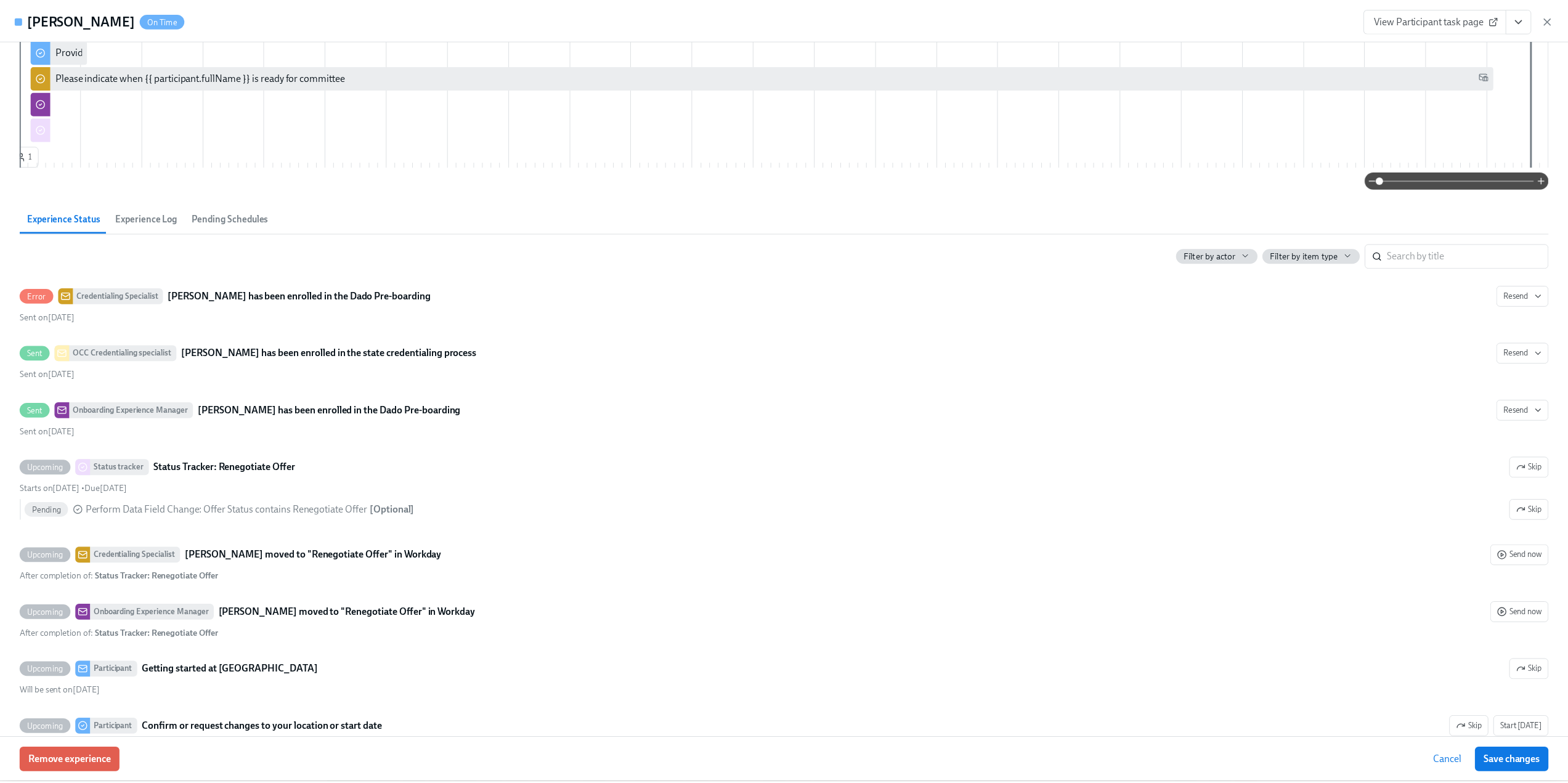
scroll to position [616, 0]
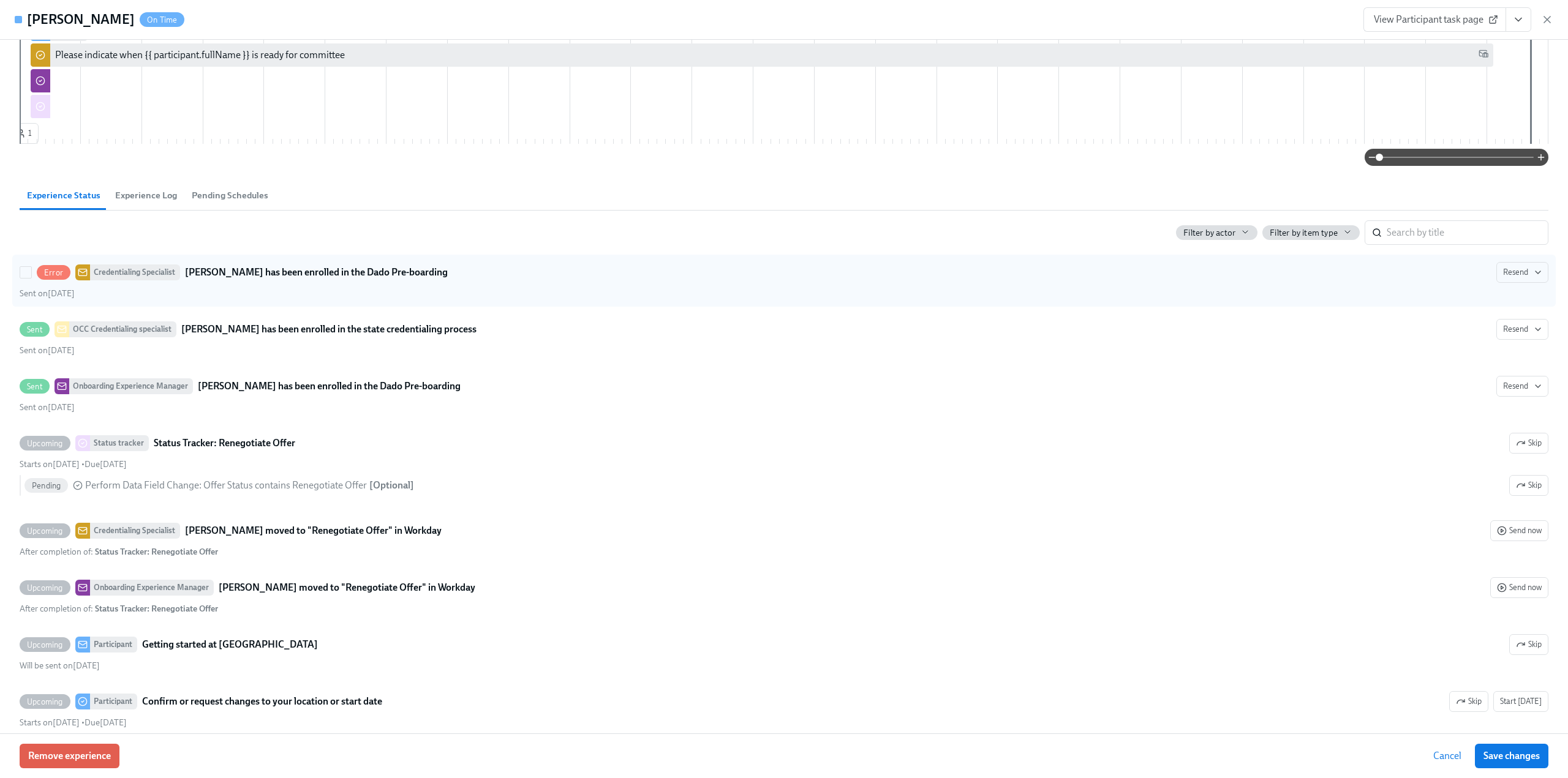
click at [63, 277] on span "Error" at bounding box center [53, 273] width 34 height 9
click at [31, 278] on input "Error Credentialing Specialist Lussi Aguilar has been enrolled in the Dado Pre-…" at bounding box center [25, 272] width 11 height 11
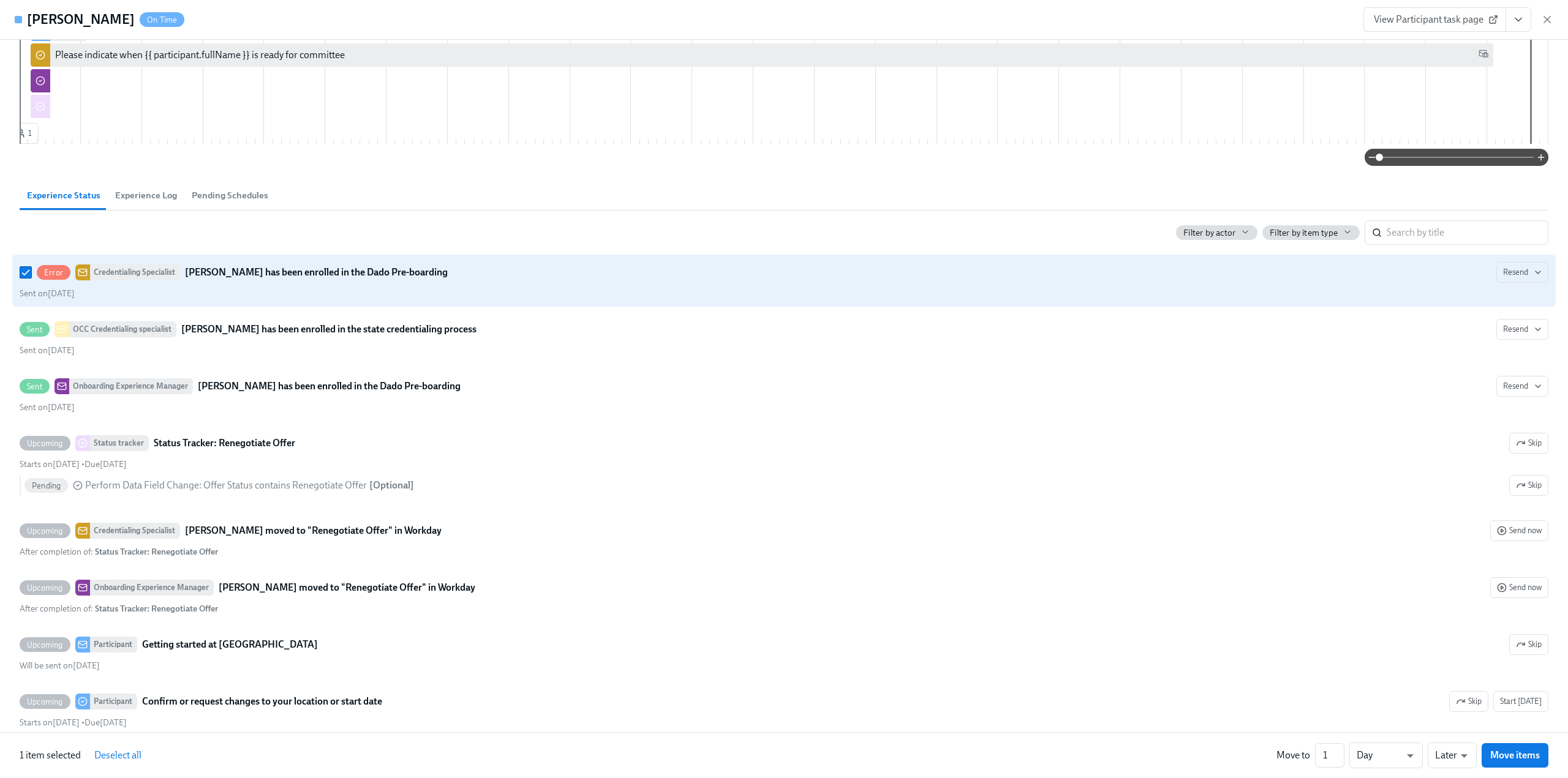
click at [63, 277] on span "Error" at bounding box center [53, 273] width 34 height 9
click at [31, 278] on input "Error Credentialing Specialist Lussi Aguilar has been enrolled in the Dado Pre-…" at bounding box center [25, 272] width 11 height 11
checkbox input "false"
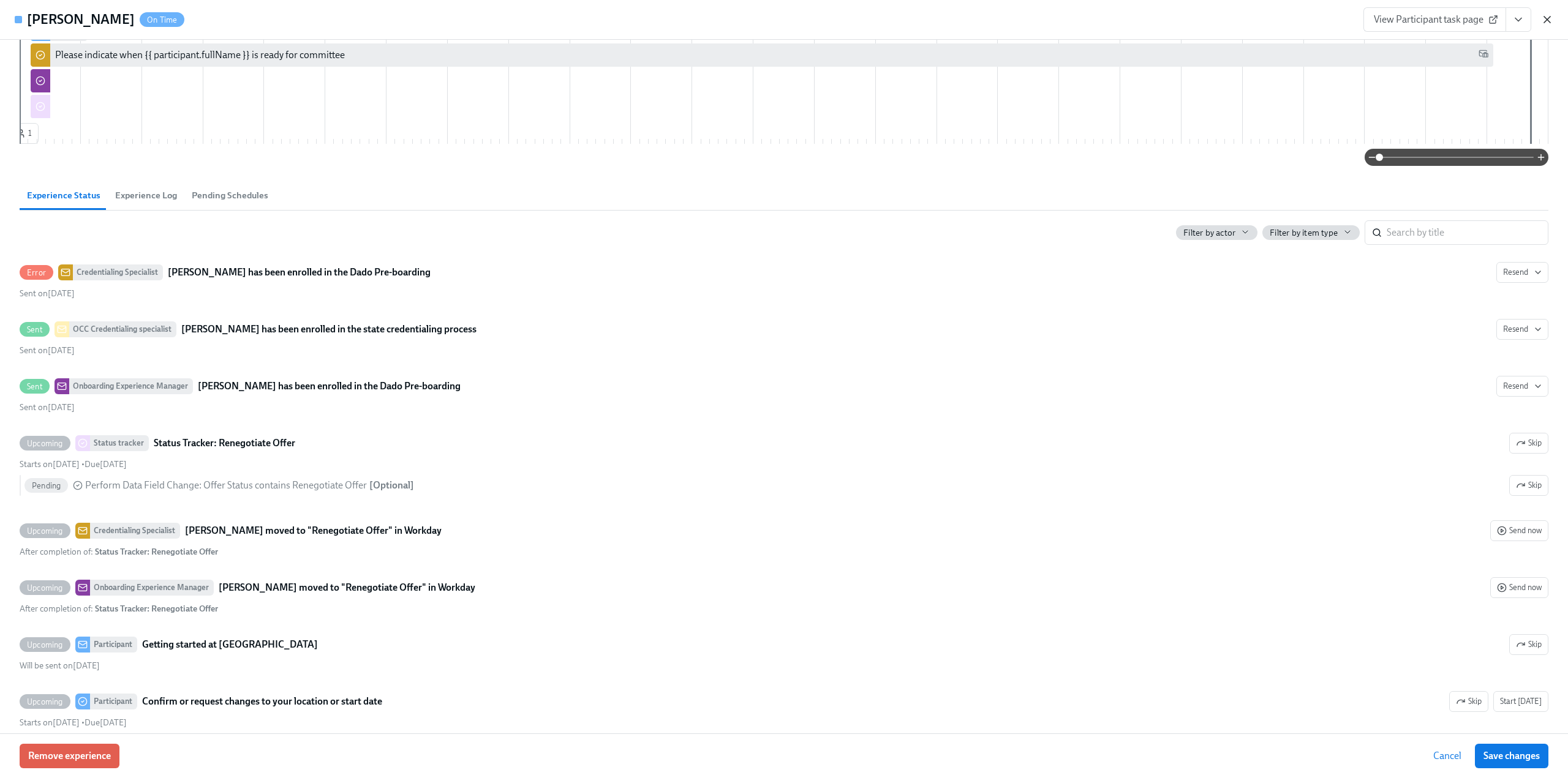
click at [1546, 24] on icon "button" at bounding box center [1546, 19] width 12 height 12
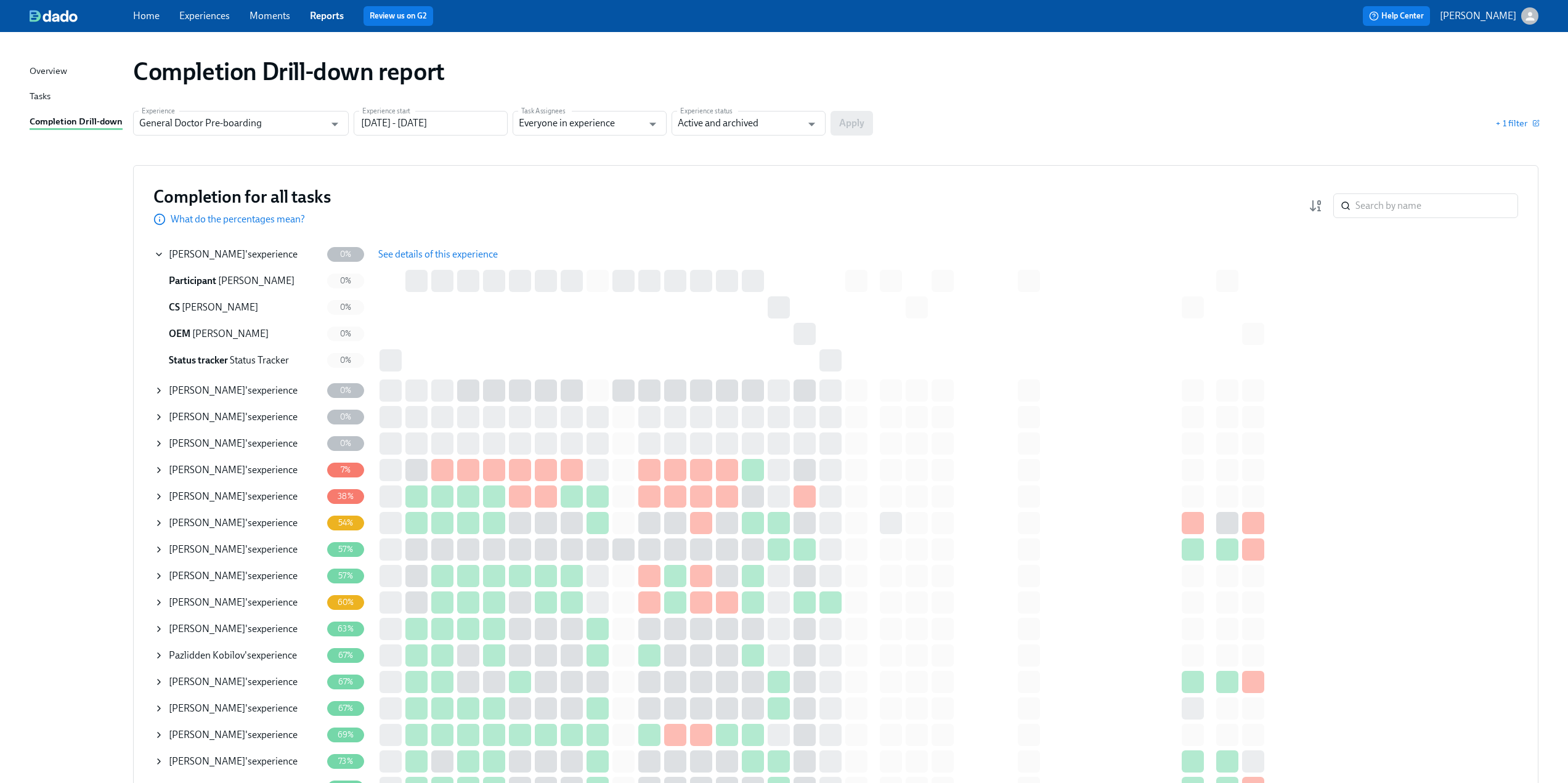
click at [158, 248] on div "Lussi Aguilar 's experience" at bounding box center [238, 254] width 167 height 25
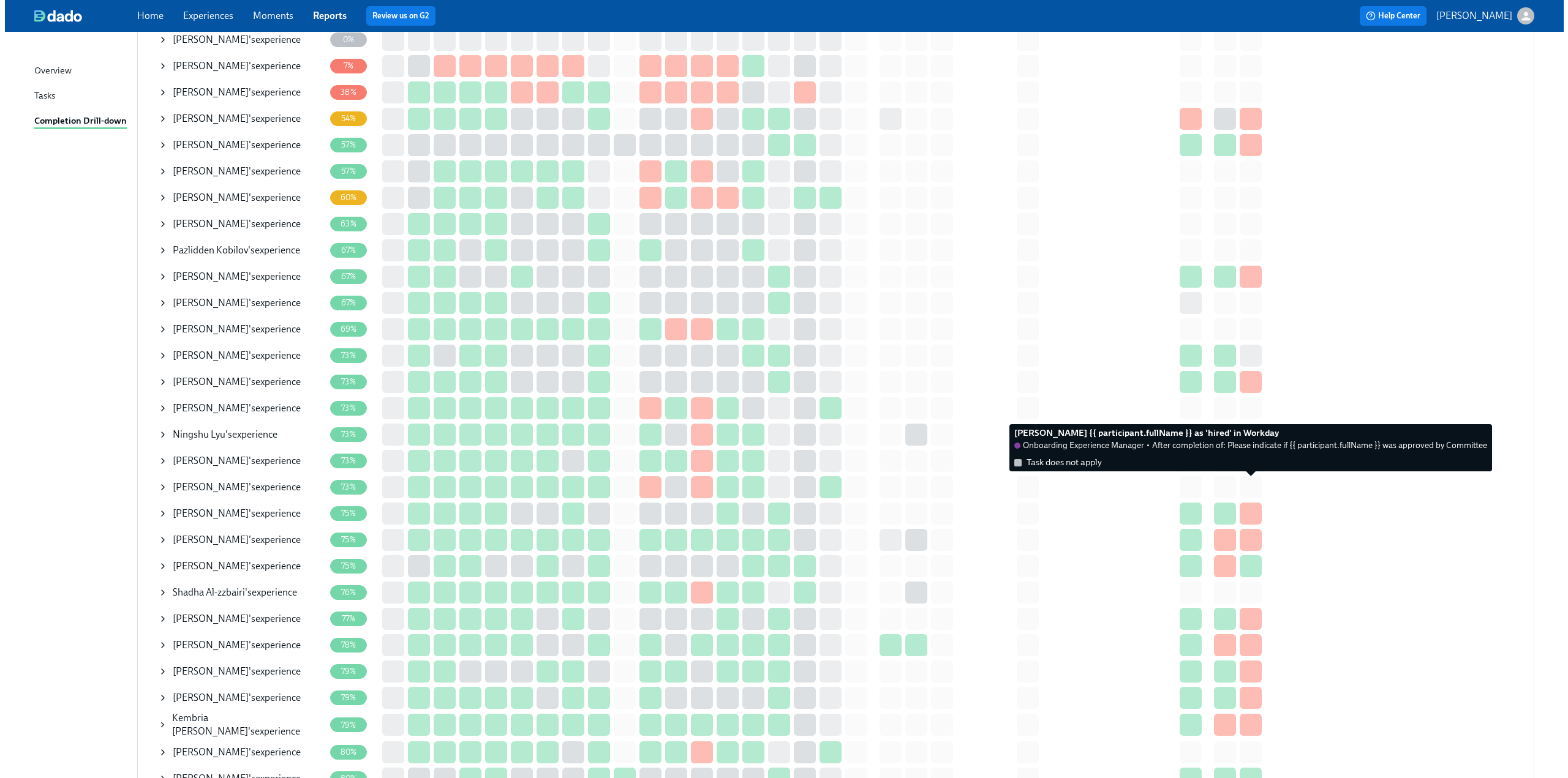
scroll to position [306, 0]
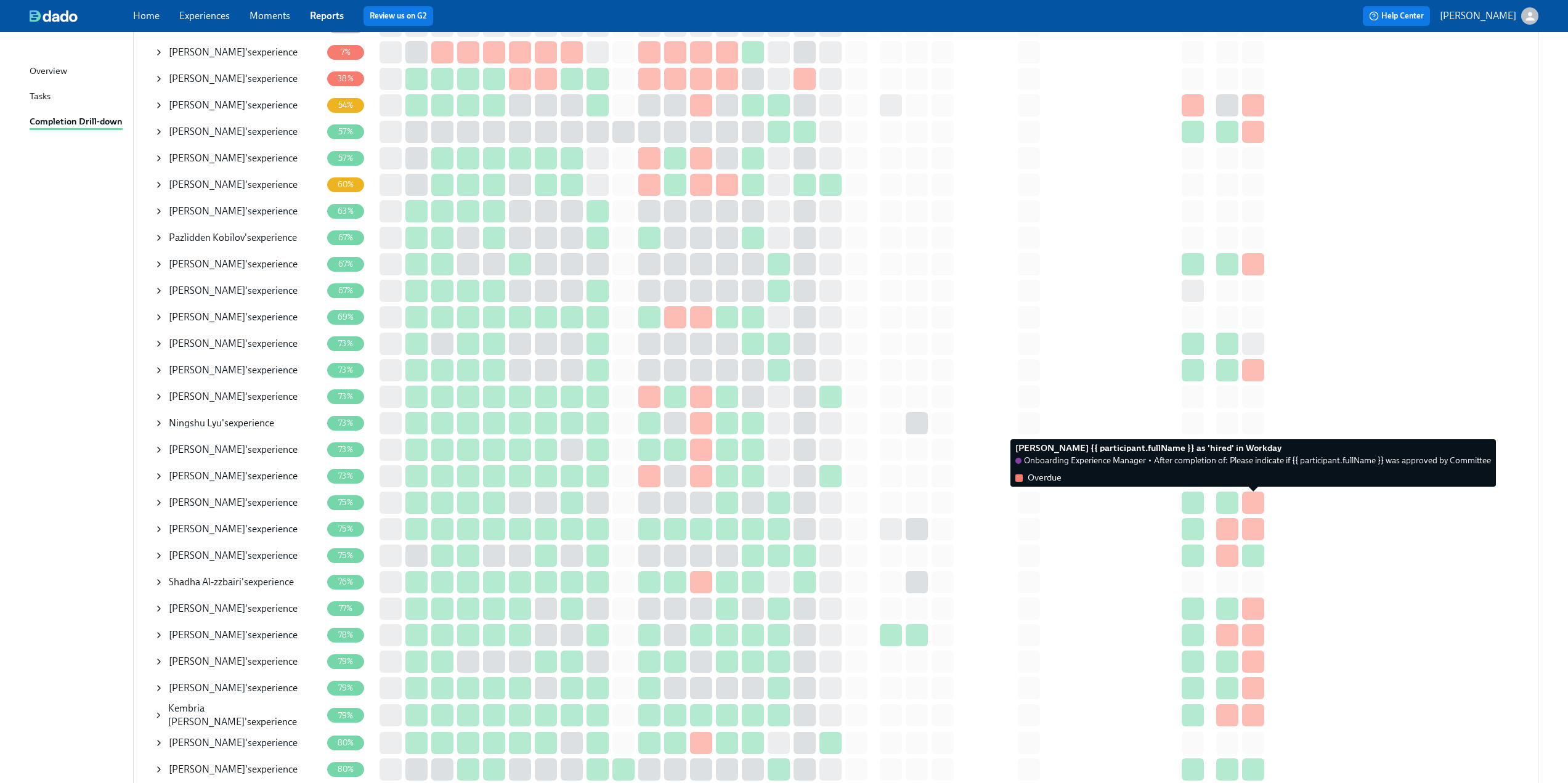
click at [1258, 498] on div at bounding box center [1253, 503] width 22 height 22
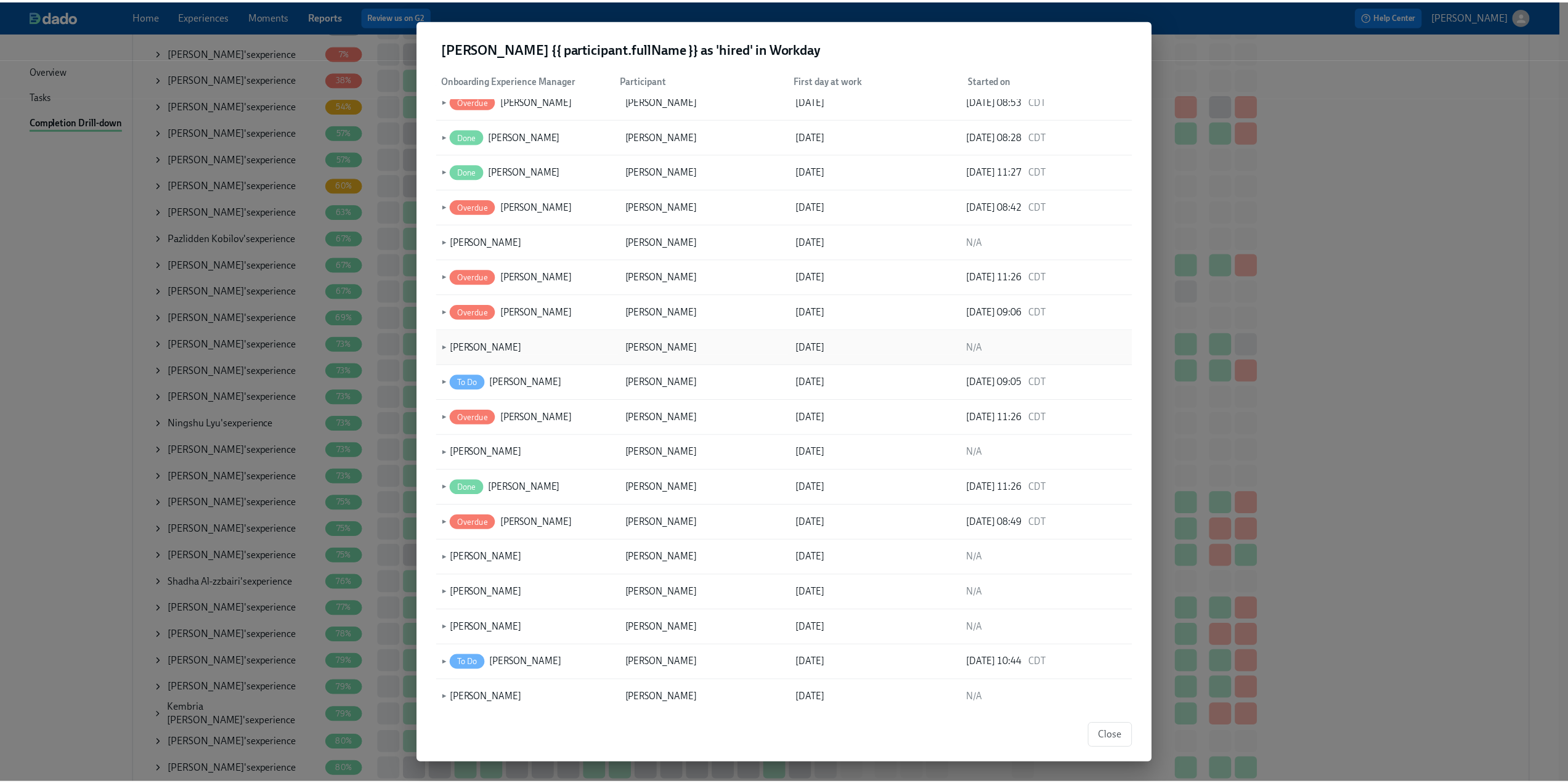
scroll to position [2804, 0]
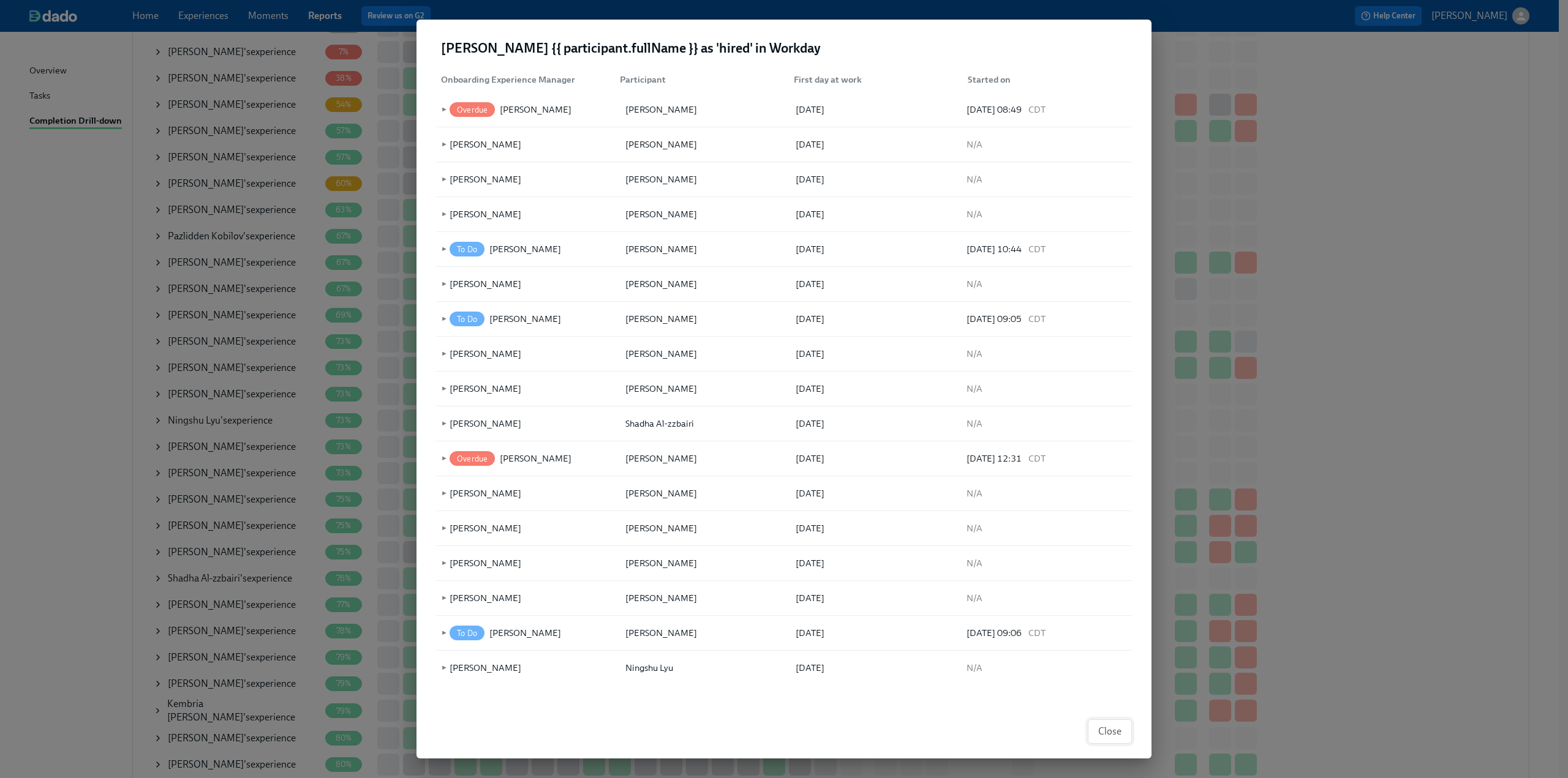
click at [1110, 729] on span "Close" at bounding box center [1110, 731] width 23 height 12
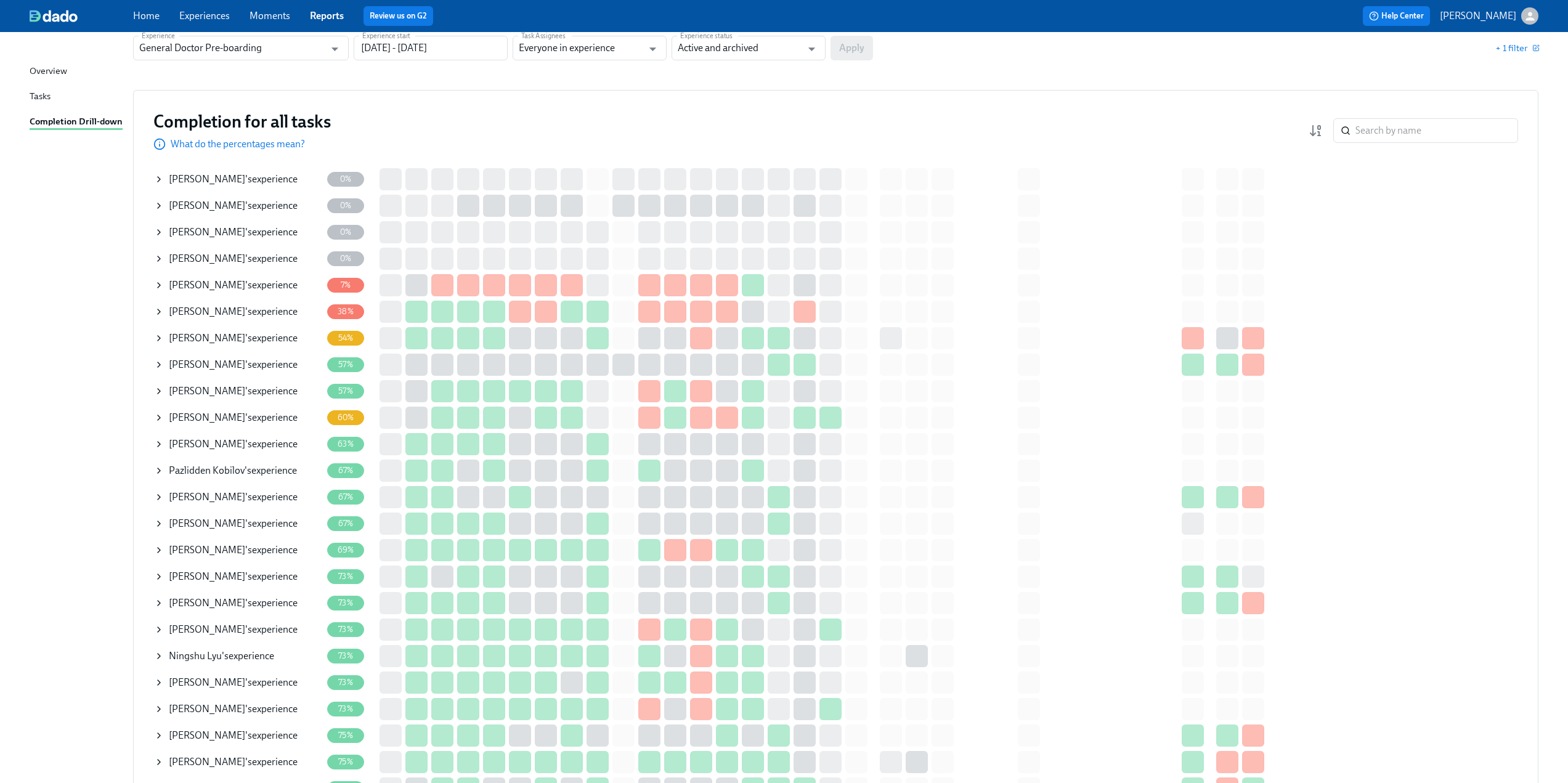
scroll to position [0, 0]
